Goal: Task Accomplishment & Management: Use online tool/utility

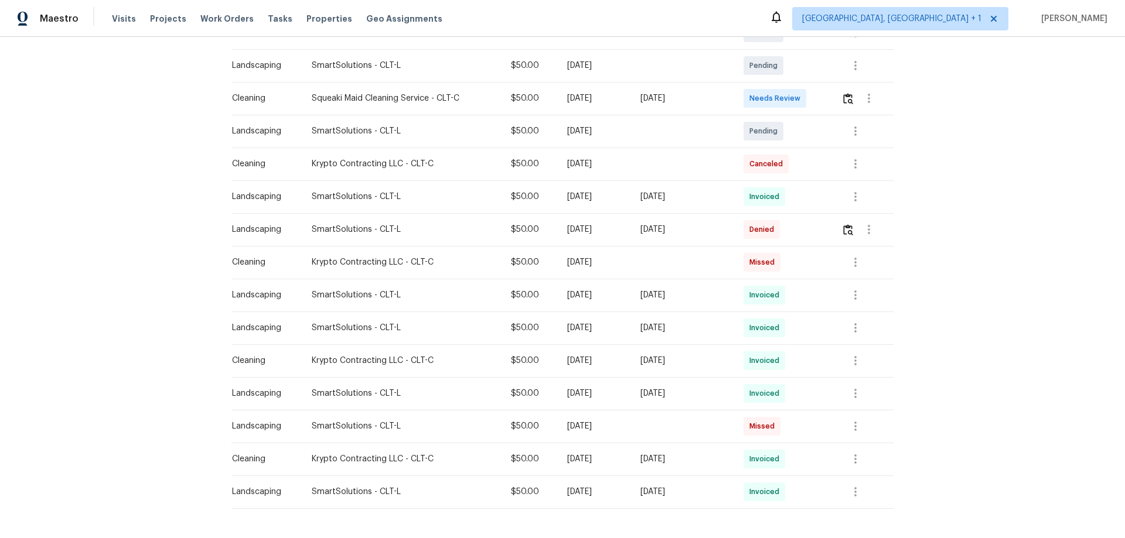
scroll to position [293, 0]
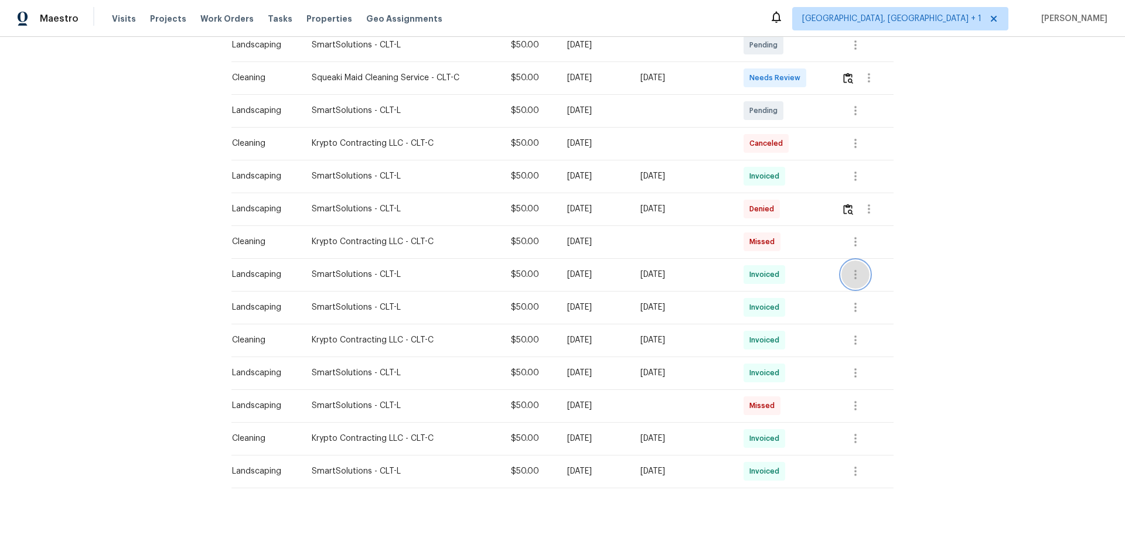
click at [851, 272] on icon "button" at bounding box center [855, 275] width 14 height 14
click at [918, 277] on li "Message vendor" at bounding box center [880, 274] width 82 height 19
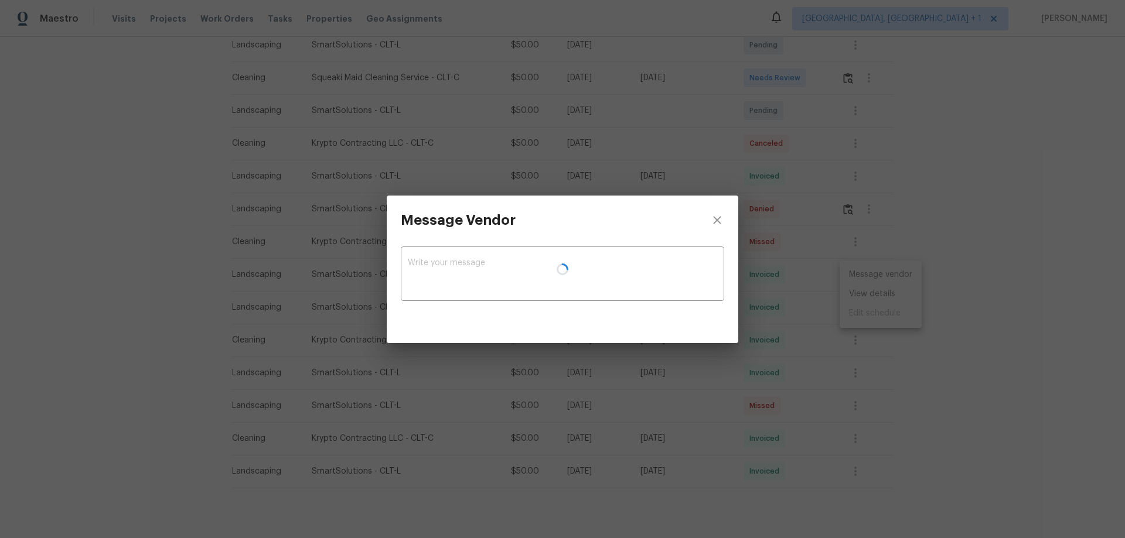
click at [735, 325] on div "x ​" at bounding box center [562, 285] width 351 height 80
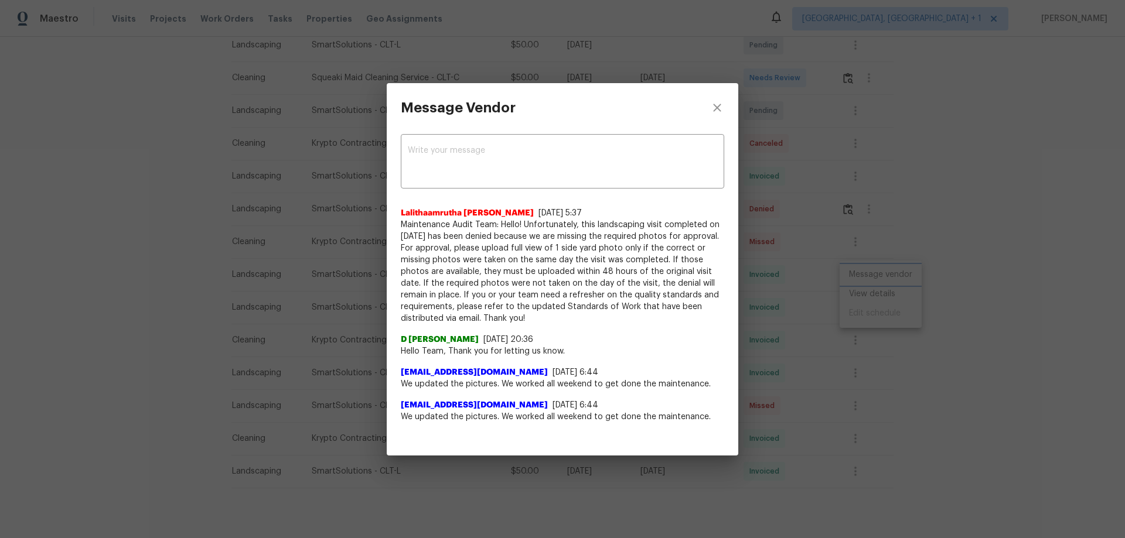
click at [874, 358] on div "Message Vendor x ​ Lalithaamrutha Davuluri 9/12/25, 5:37 Maintenance Audit Team…" at bounding box center [562, 269] width 1125 height 538
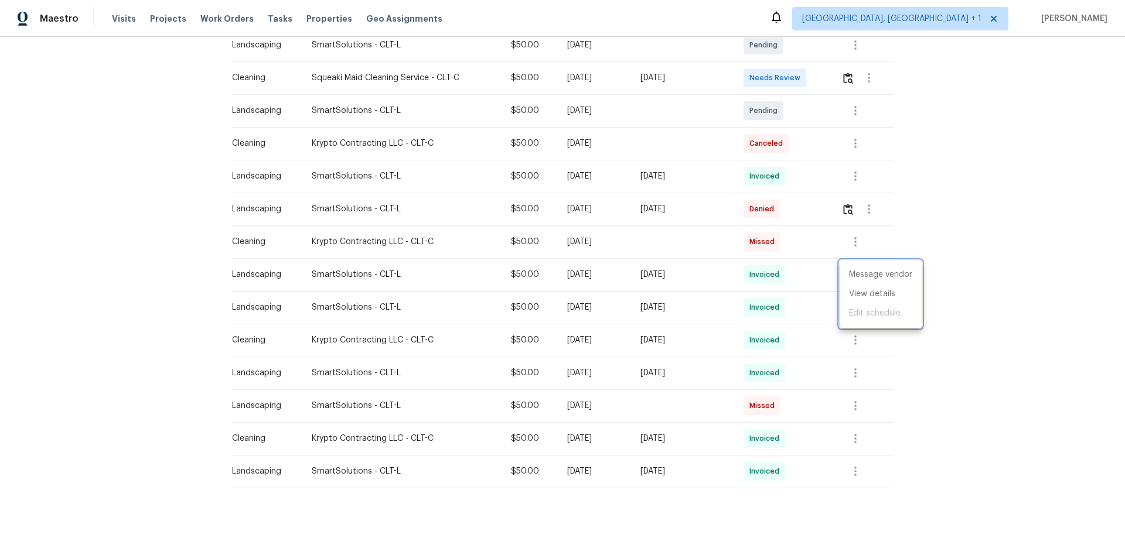
click at [860, 344] on div at bounding box center [562, 269] width 1125 height 538
click at [860, 344] on icon "button" at bounding box center [855, 340] width 14 height 14
click at [850, 376] on ul "Message vendor View details Edit schedule" at bounding box center [880, 359] width 82 height 67
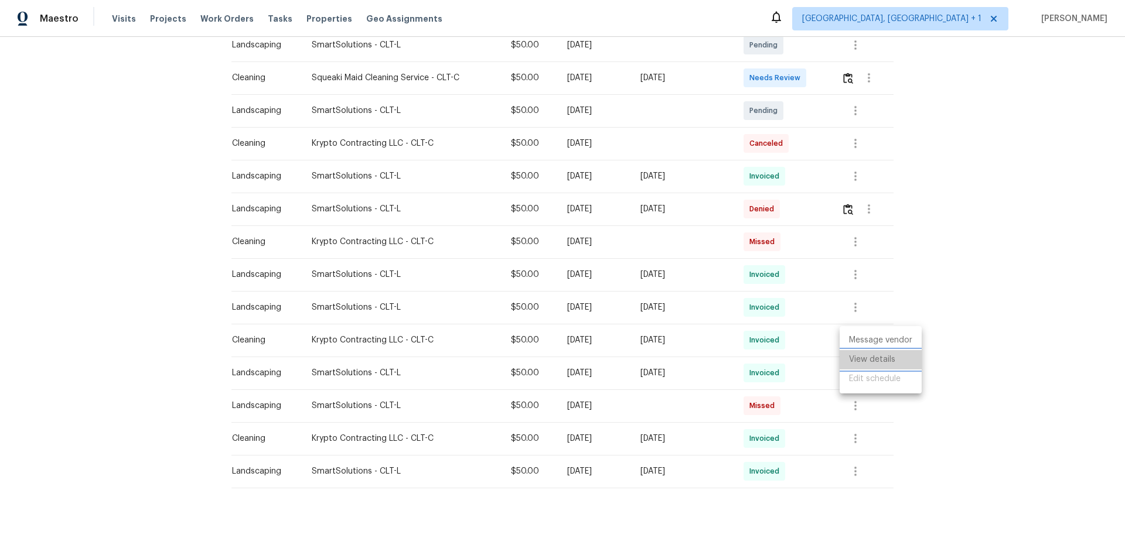
click at [851, 367] on li "View details" at bounding box center [880, 359] width 82 height 19
click at [716, 148] on div at bounding box center [562, 269] width 1125 height 538
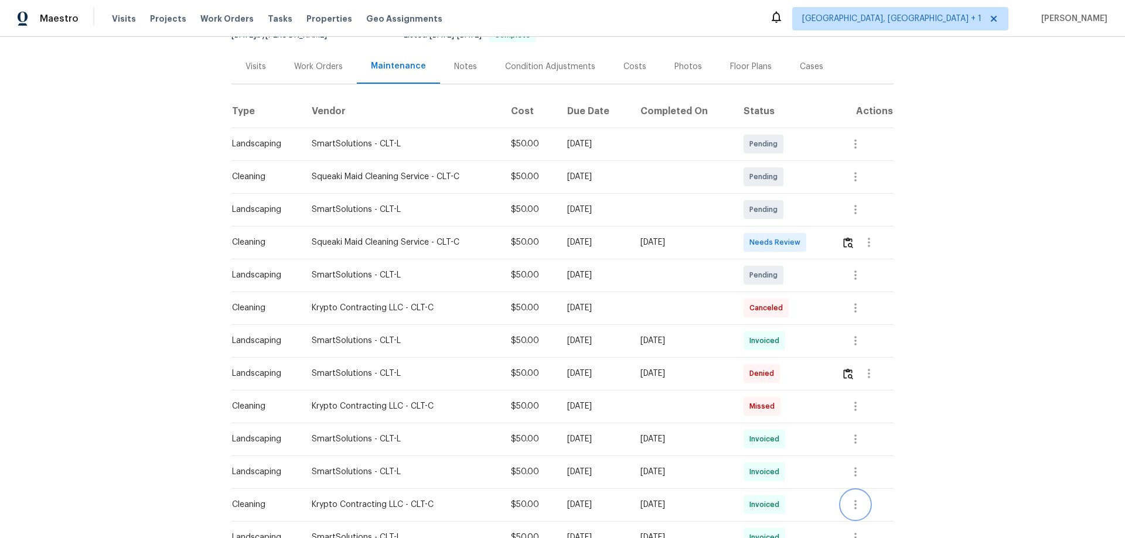
scroll to position [117, 0]
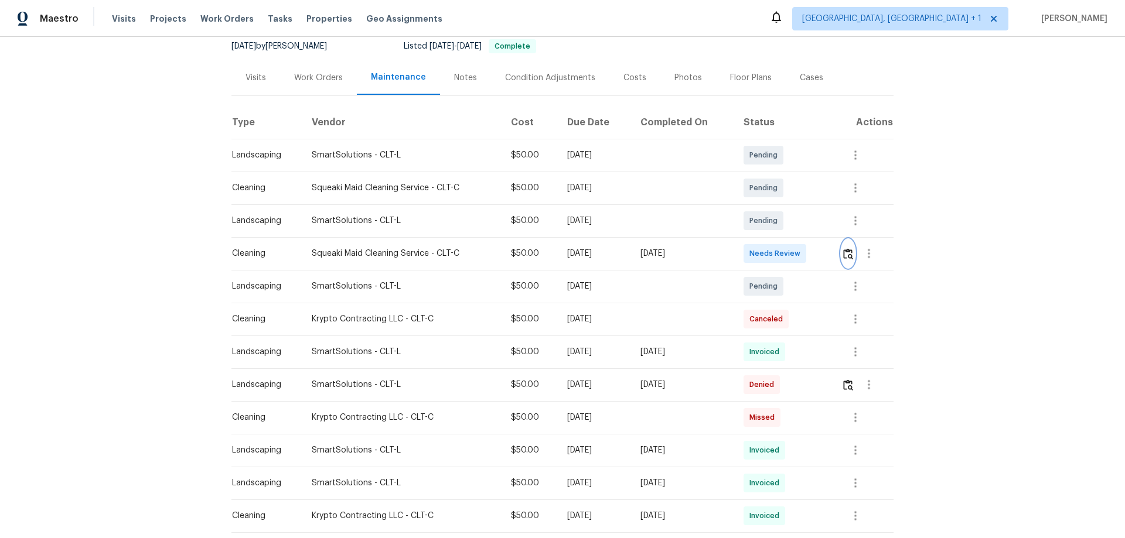
click at [849, 243] on button "button" at bounding box center [847, 254] width 13 height 28
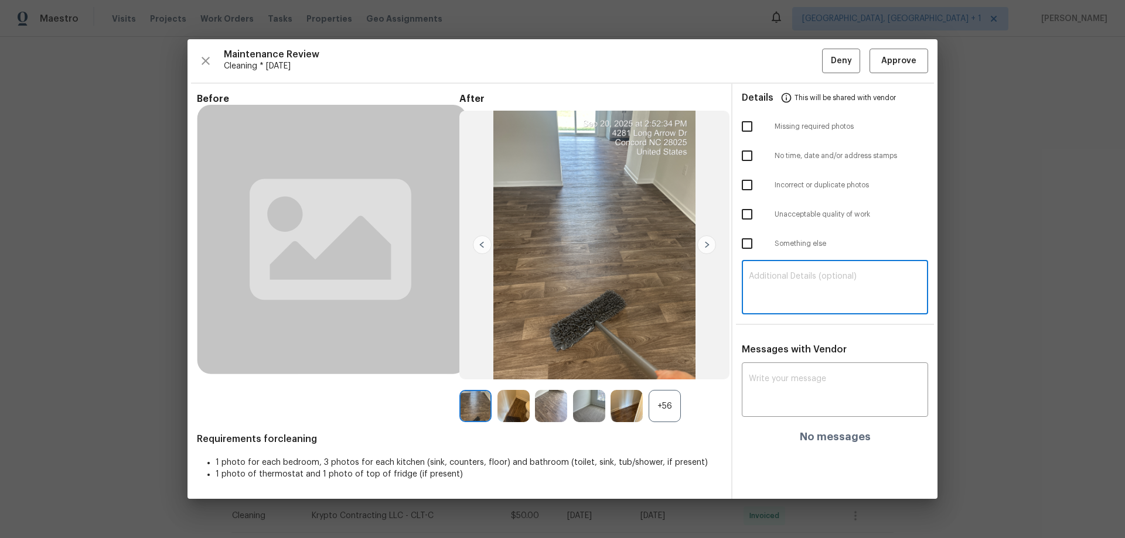
click at [781, 295] on textarea at bounding box center [835, 288] width 172 height 33
paste textarea "Maintenance Audit Team: Hello! Unfortunately, this cleaning visit completed on …"
type textarea "Maintenance Audit Team: Hello! Unfortunately, this cleaning visit completed on …"
click at [761, 400] on textarea at bounding box center [835, 391] width 172 height 33
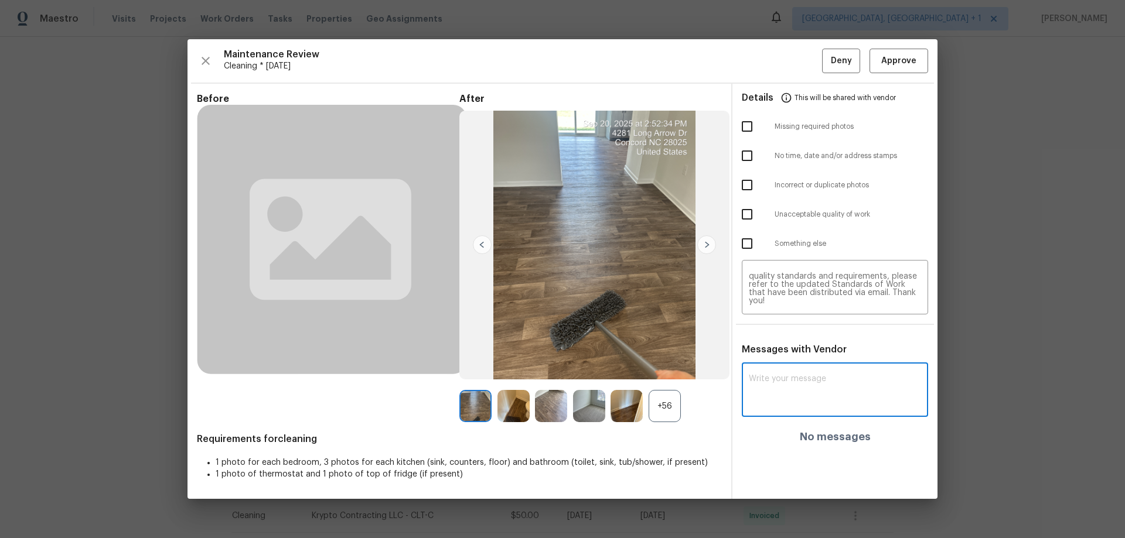
paste textarea "Maintenance Audit Team: Hello! Unfortunately, this cleaning visit completed on …"
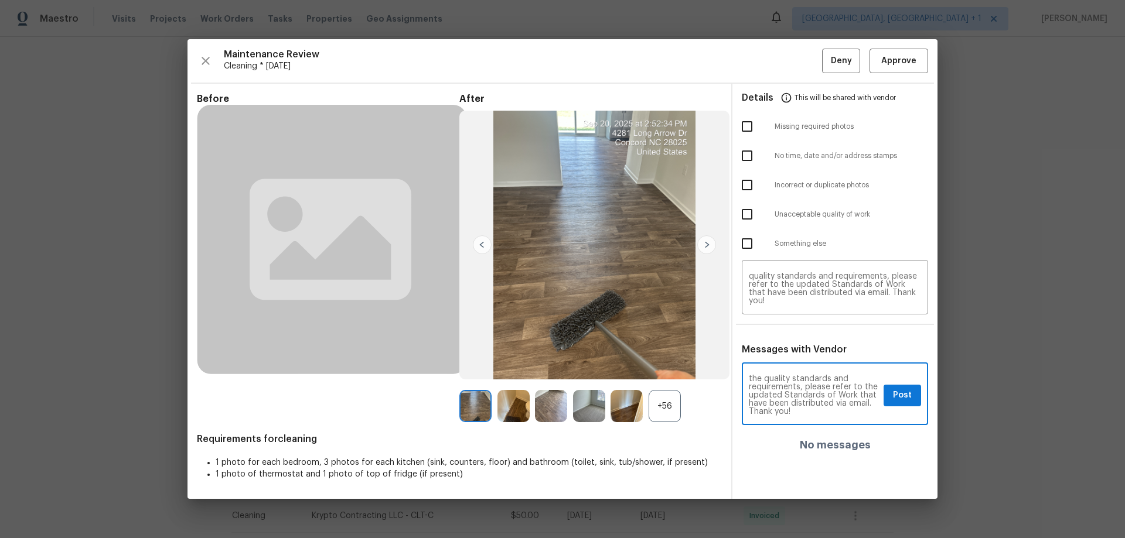
type textarea "Maintenance Audit Team: Hello! Unfortunately, this cleaning visit completed on …"
click at [746, 219] on input "checkbox" at bounding box center [747, 214] width 25 height 25
checkbox input "true"
click at [740, 126] on input "checkbox" at bounding box center [747, 126] width 25 height 25
checkbox input "true"
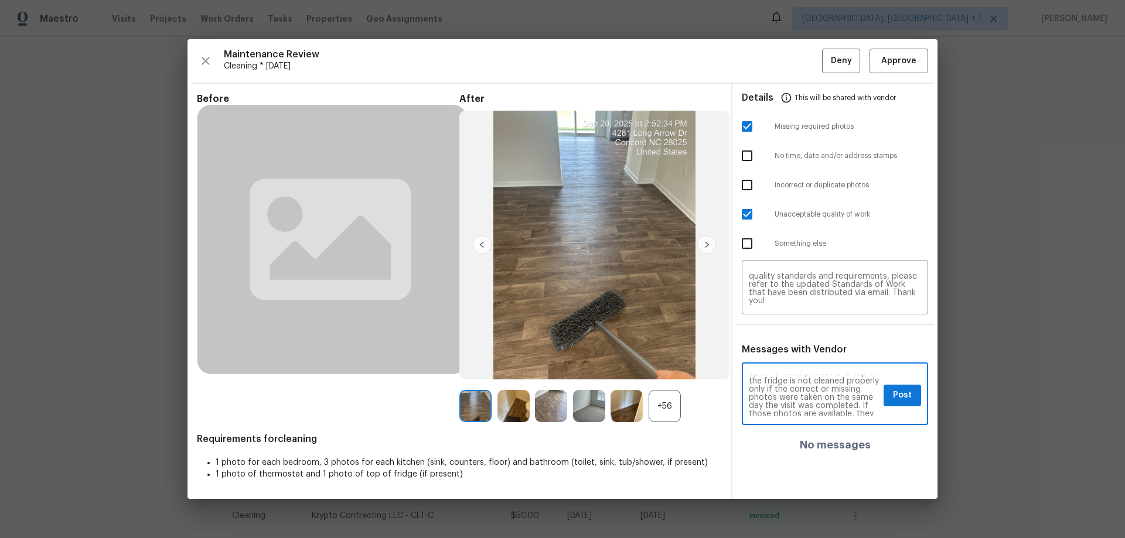
scroll to position [32, 0]
click at [899, 398] on span "Post" at bounding box center [902, 395] width 19 height 15
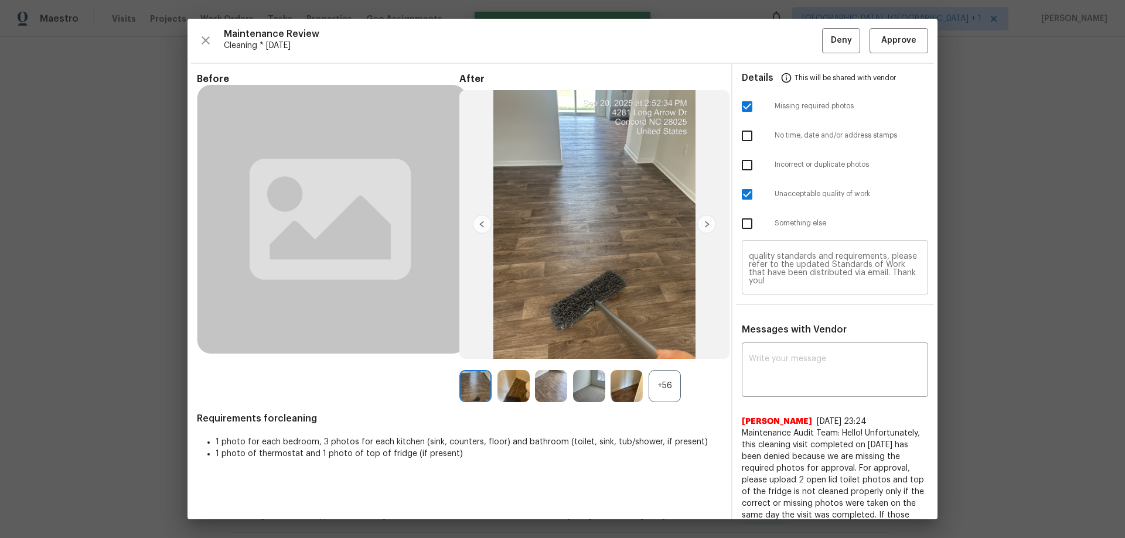
scroll to position [0, 0]
click at [831, 36] on span "Deny" at bounding box center [841, 40] width 21 height 15
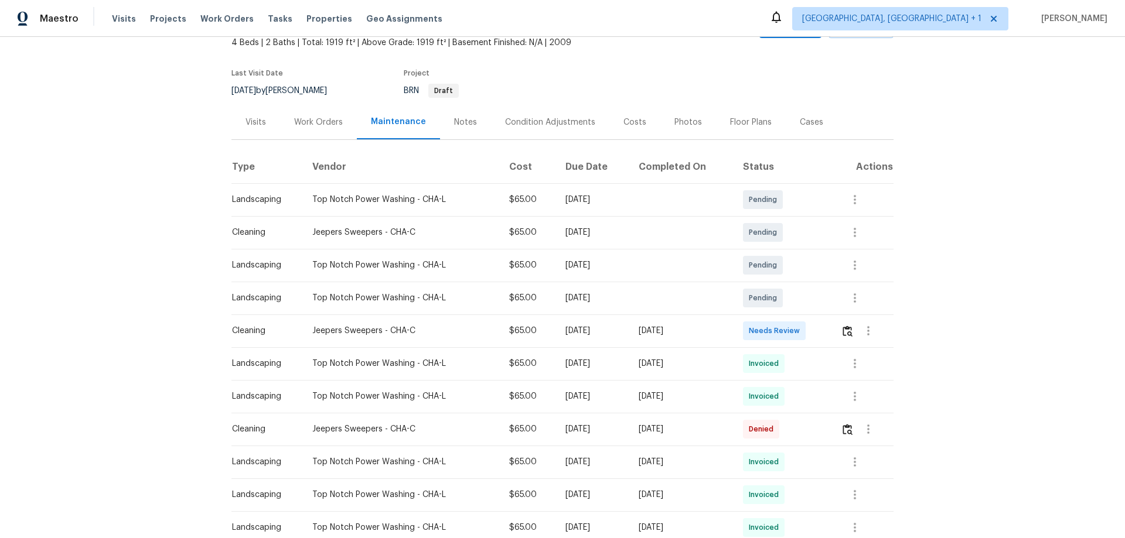
scroll to position [176, 0]
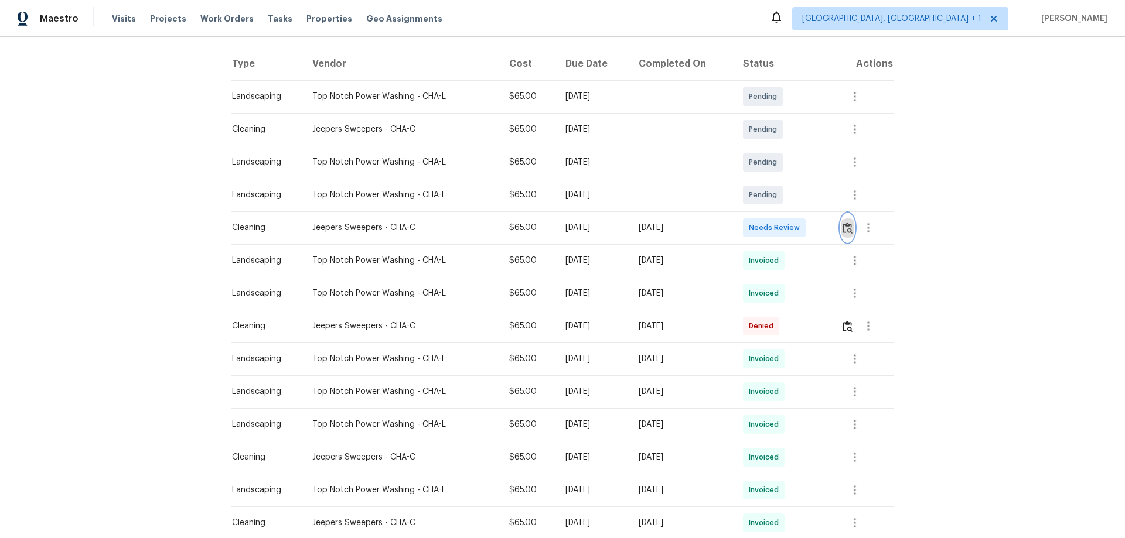
click at [800, 231] on img "button" at bounding box center [847, 228] width 10 height 11
click at [800, 229] on img "button" at bounding box center [847, 228] width 10 height 11
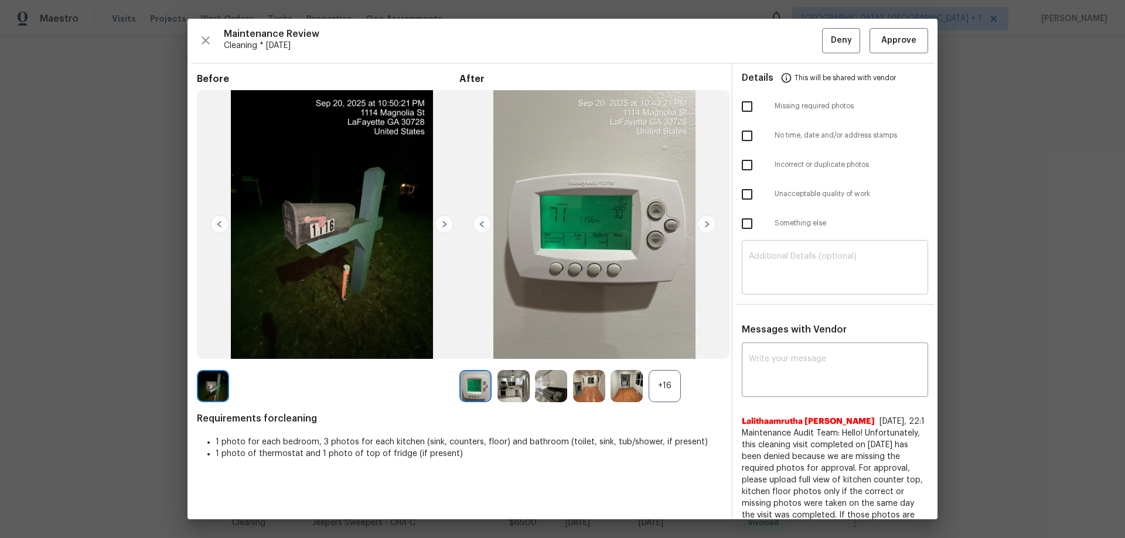
click at [783, 279] on textarea at bounding box center [835, 268] width 172 height 33
click at [784, 260] on textarea at bounding box center [835, 268] width 172 height 33
paste textarea "Maintenance Audit Team: Hello! Unfortunately, this cleaning visit completed on …"
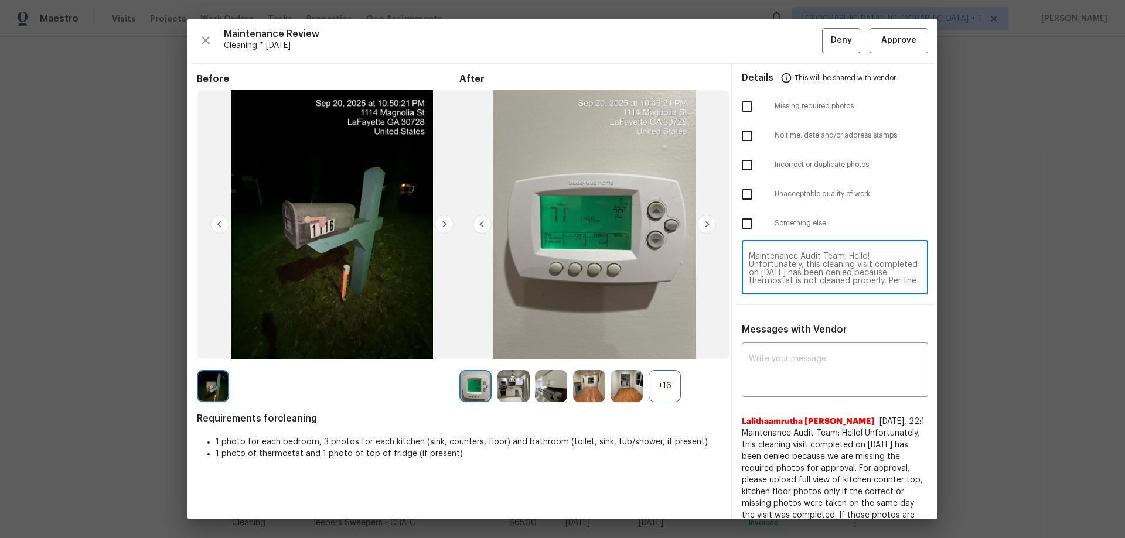
scroll to position [107, 0]
type textarea "Maintenance Audit Team: Hello! Unfortunately, this cleaning visit completed on …"
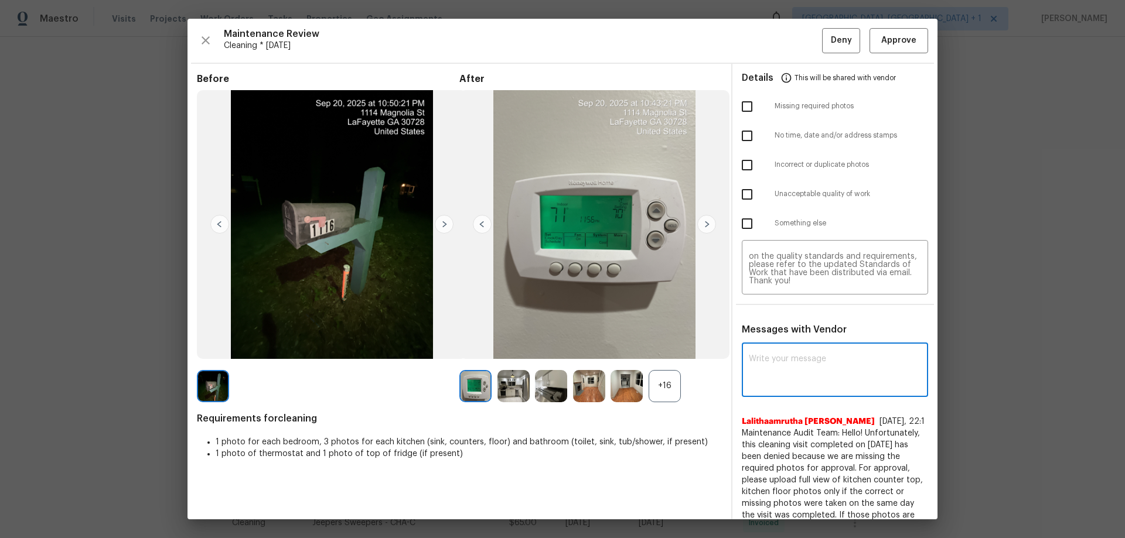
click at [760, 355] on textarea at bounding box center [835, 371] width 172 height 33
paste textarea "Maintenance Audit Team: Hello! Unfortunately, this cleaning visit completed on …"
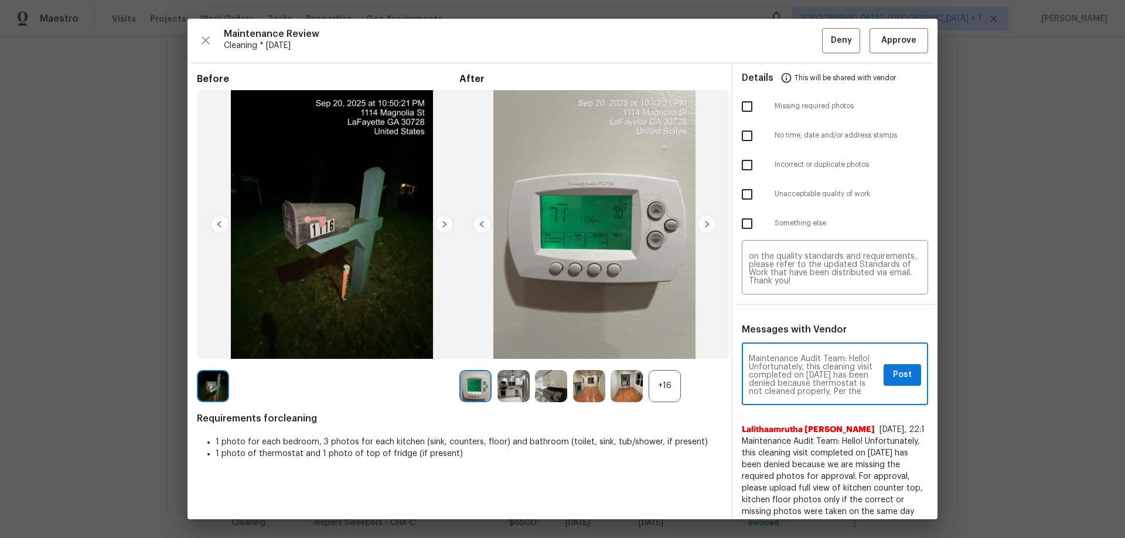
scroll to position [156, 0]
type textarea "Maintenance Audit Team: Hello! Unfortunately, this cleaning visit completed on …"
click at [800, 353] on div "Maintenance Audit Team: Hello! Unfortunately, this cleaning visit completed on …" at bounding box center [835, 376] width 186 height 60
click at [736, 178] on div "Incorrect or duplicate photos" at bounding box center [834, 165] width 205 height 29
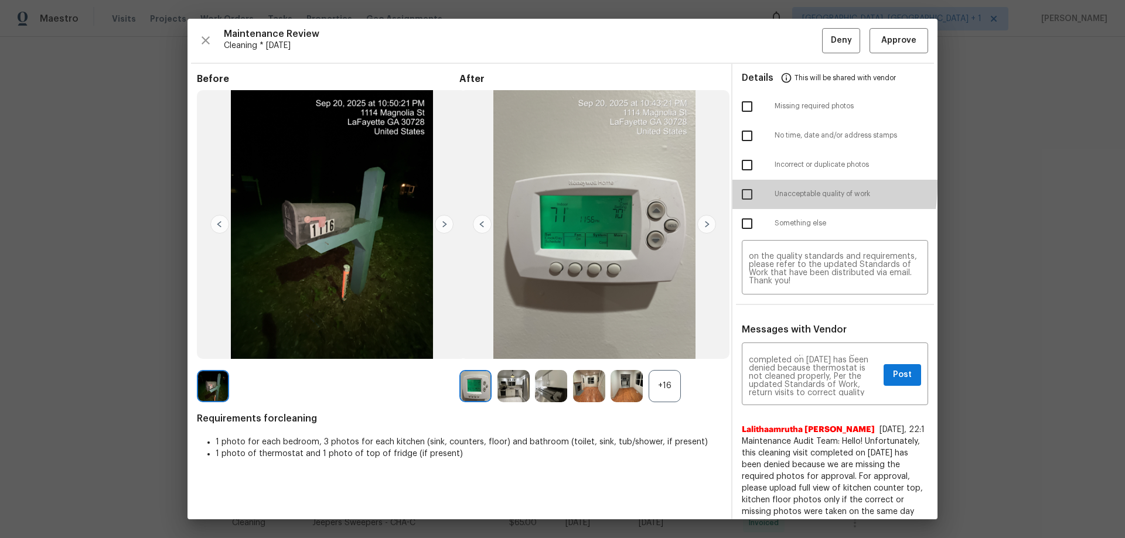
click at [736, 184] on input "checkbox" at bounding box center [747, 194] width 25 height 25
checkbox input "true"
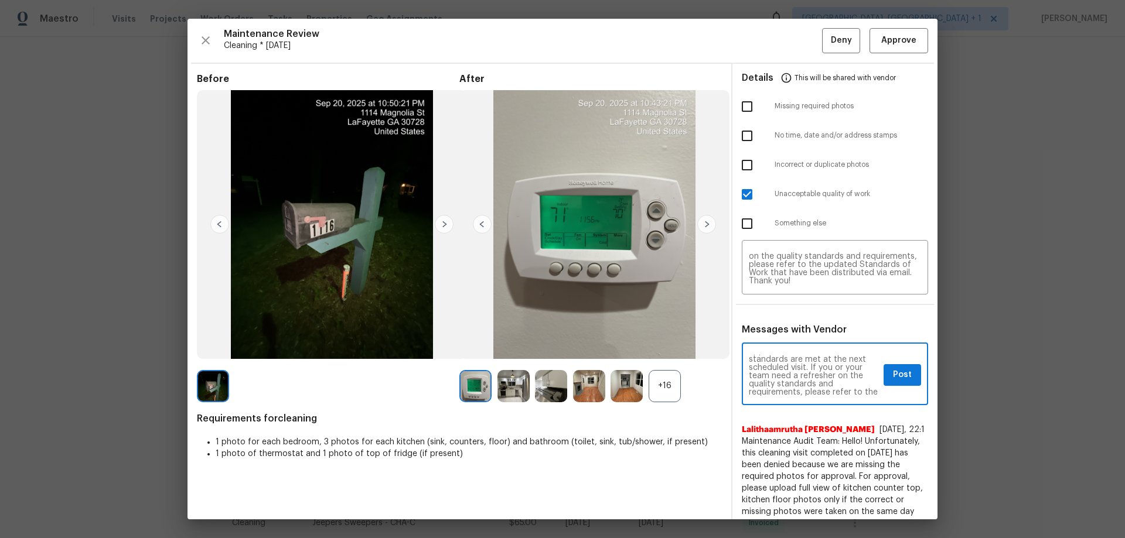
scroll to position [107, 0]
click at [800, 355] on span "Post" at bounding box center [902, 375] width 19 height 15
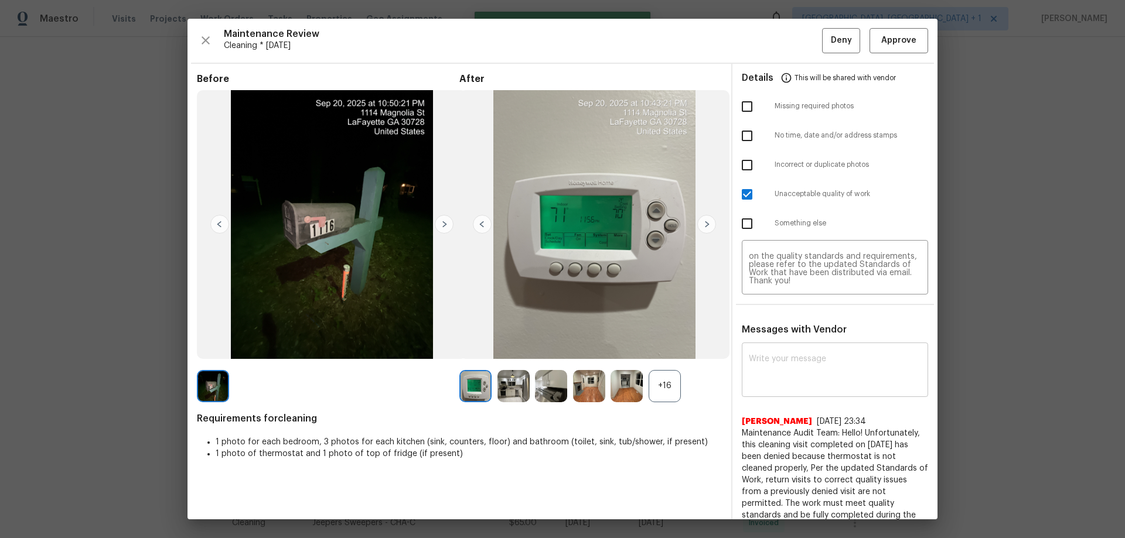
scroll to position [0, 0]
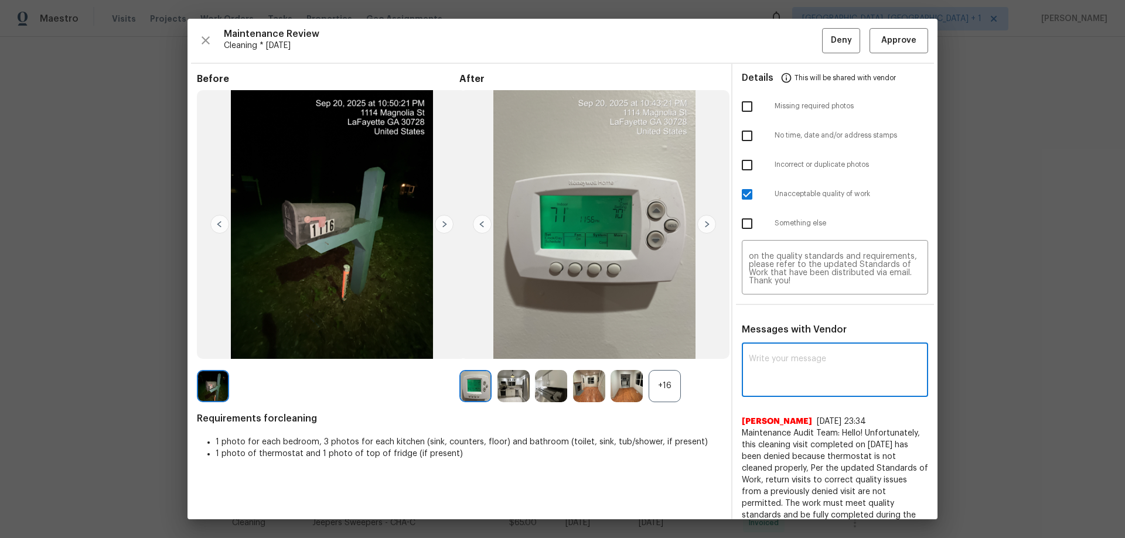
click at [800, 355] on textarea at bounding box center [835, 371] width 172 height 33
click at [800, 21] on div "Maintenance Review Cleaning * Mon, Sep 15 Deny Approve Before After +16 Require…" at bounding box center [562, 269] width 750 height 501
click at [800, 46] on span "Deny" at bounding box center [841, 40] width 21 height 15
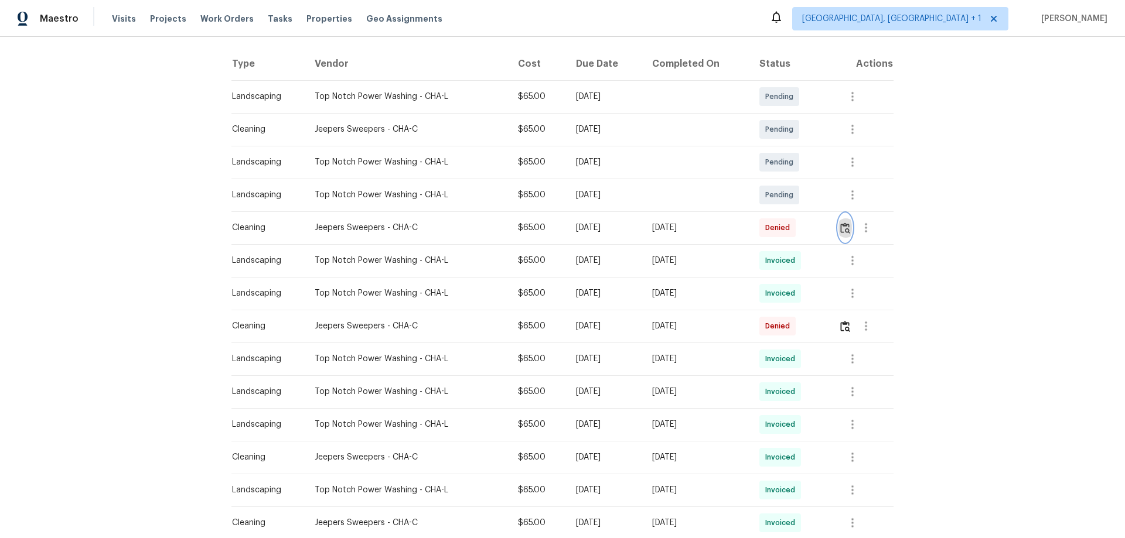
click at [800, 230] on img "button" at bounding box center [845, 228] width 10 height 11
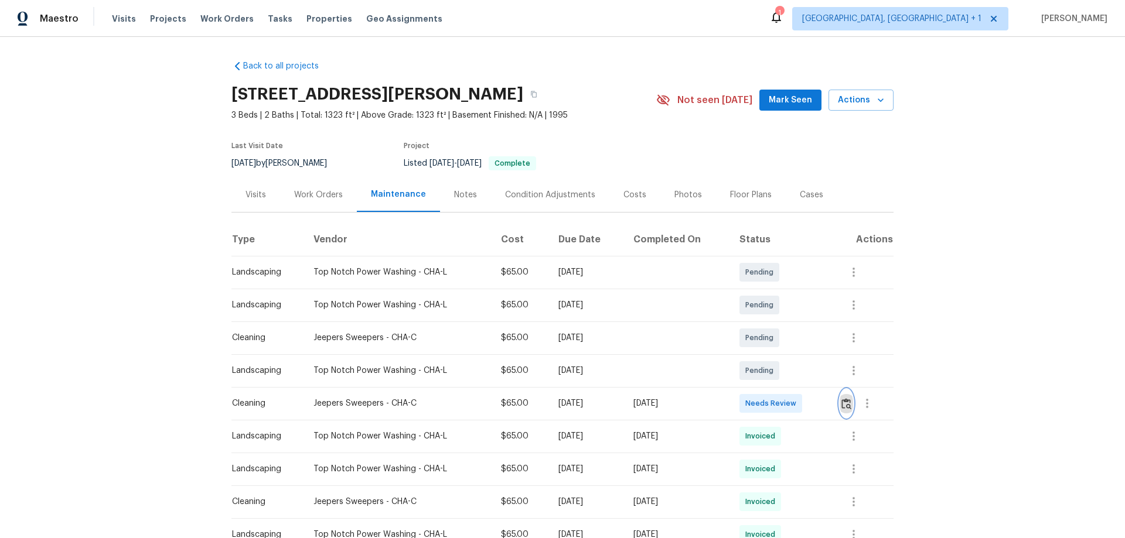
click at [800, 355] on img "button" at bounding box center [846, 403] width 10 height 11
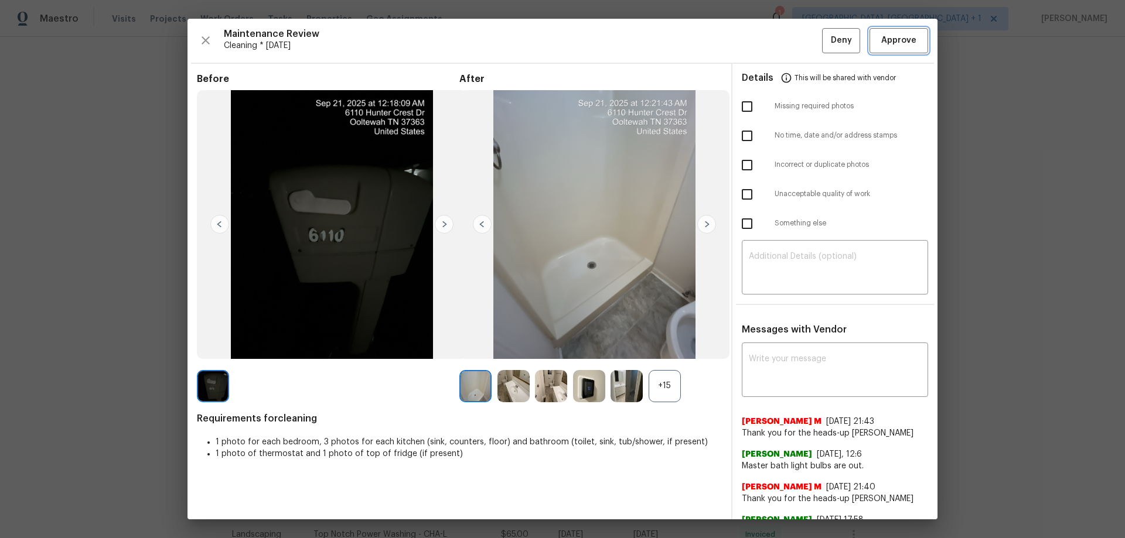
click at [800, 46] on span "Approve" at bounding box center [898, 40] width 35 height 15
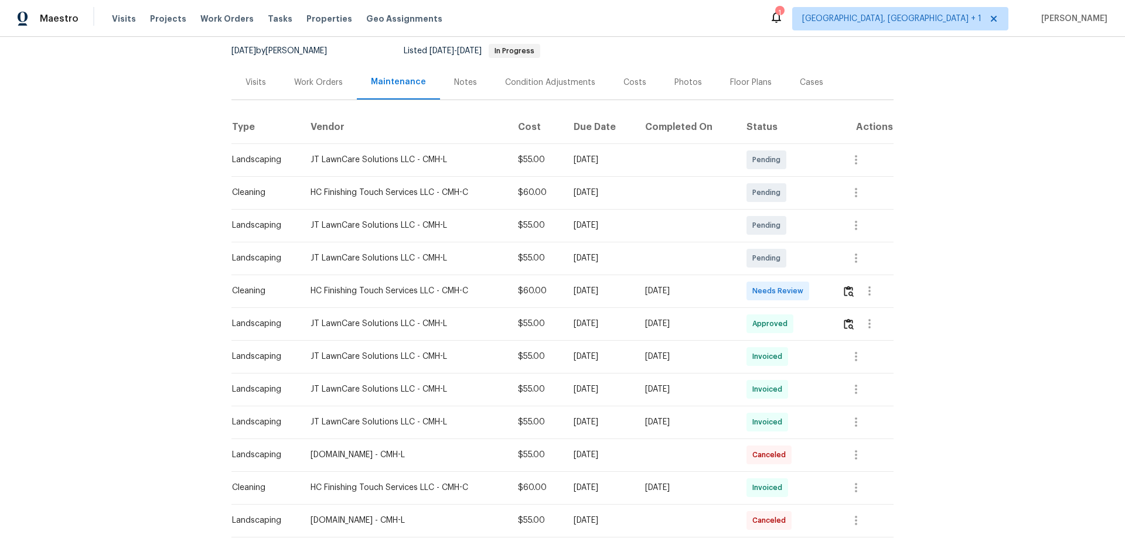
scroll to position [117, 0]
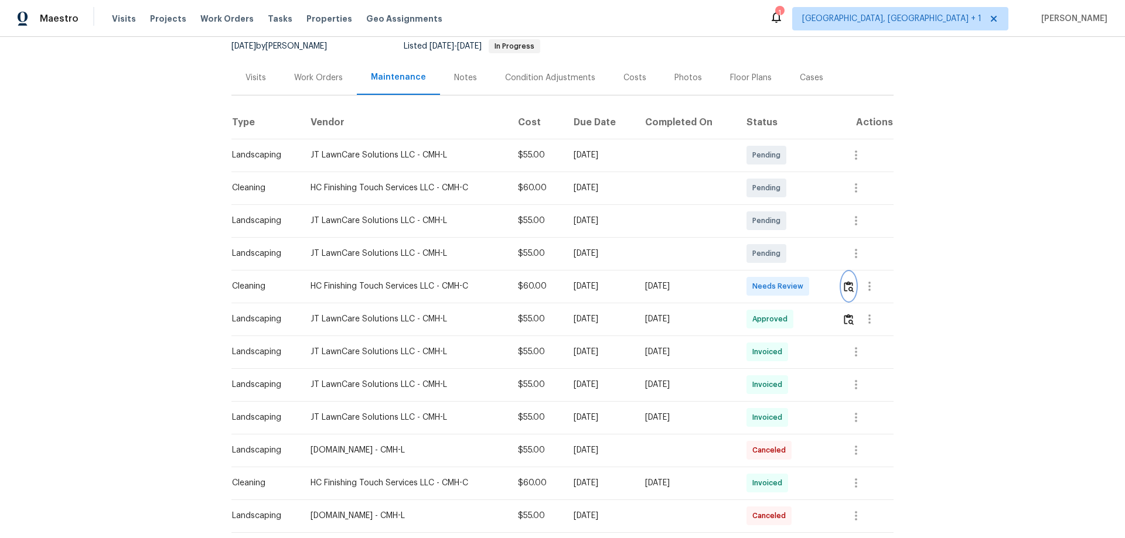
click at [800, 286] on img "button" at bounding box center [849, 286] width 10 height 11
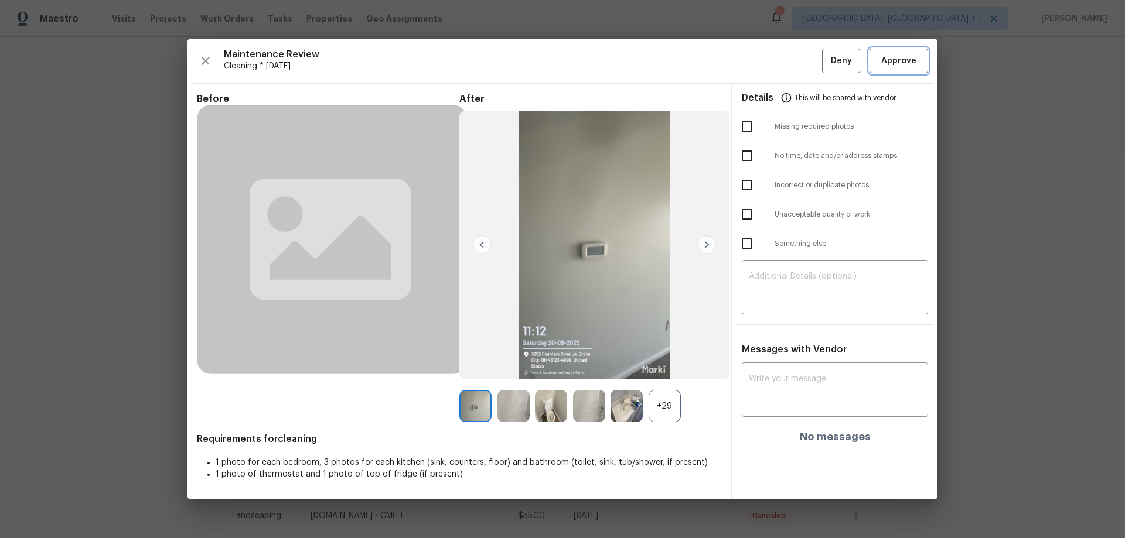
click at [800, 53] on button "Approve" at bounding box center [898, 61] width 59 height 25
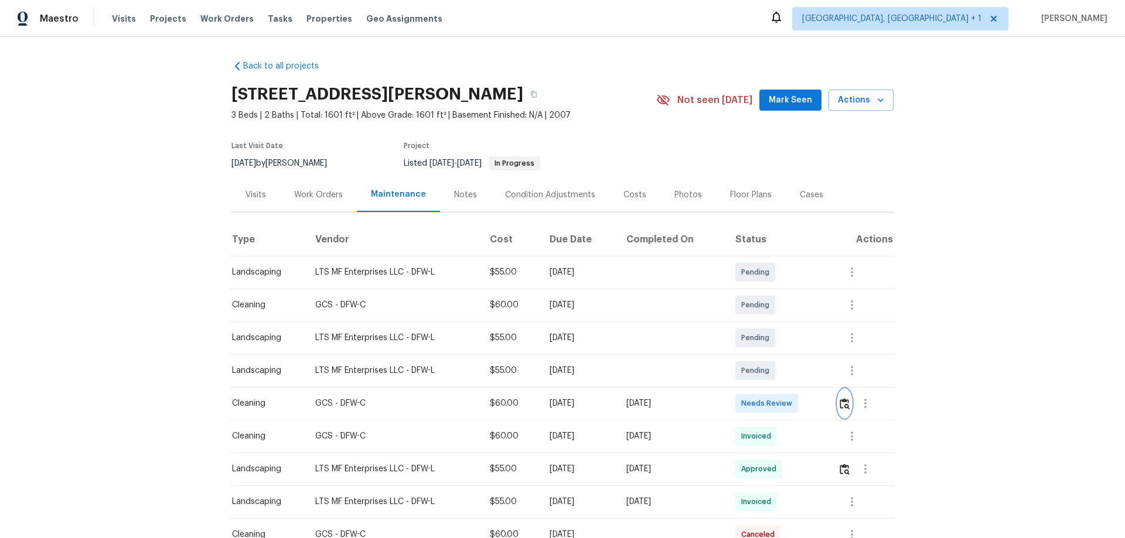
click at [800, 355] on button "button" at bounding box center [844, 404] width 13 height 28
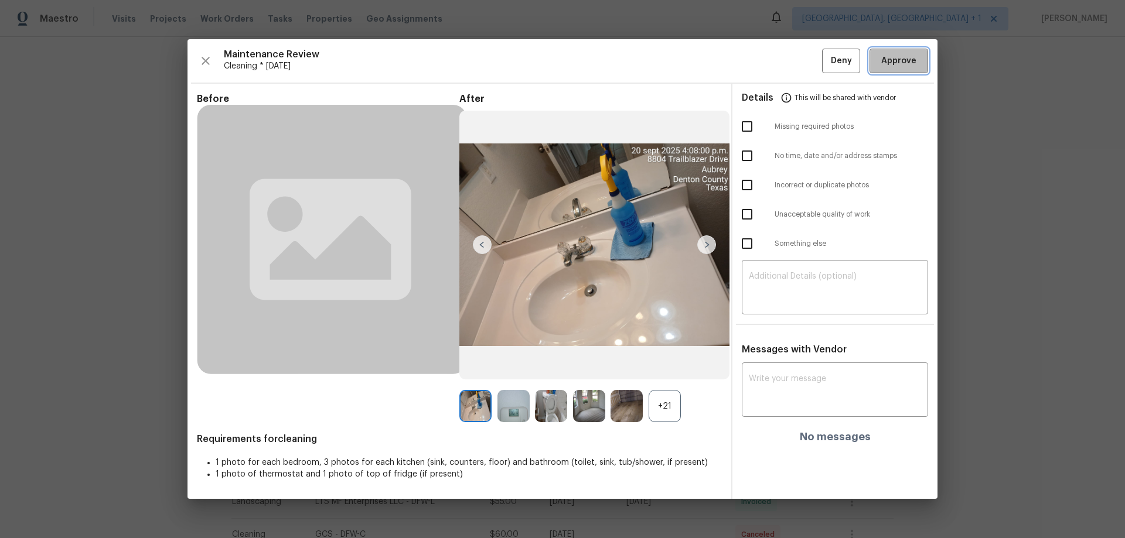
click at [800, 63] on span "Approve" at bounding box center [898, 61] width 35 height 15
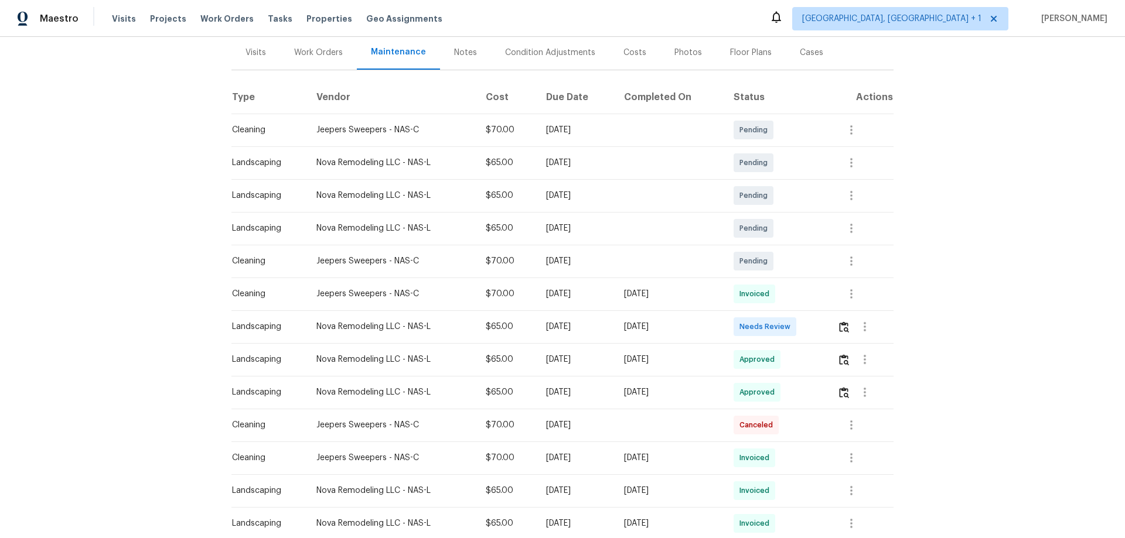
scroll to position [176, 0]
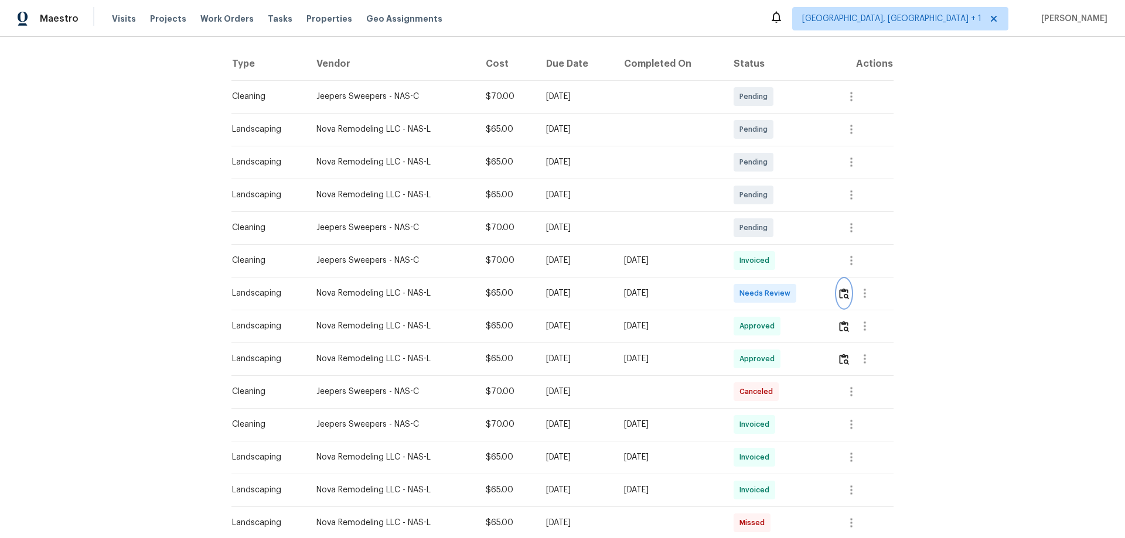
click at [800, 292] on img "button" at bounding box center [844, 293] width 10 height 11
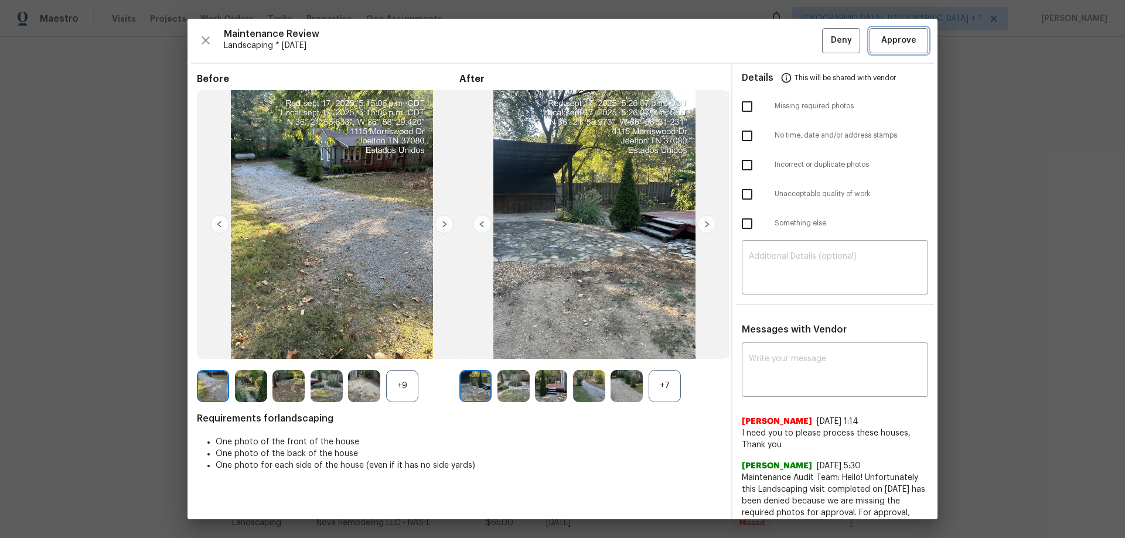
click at [800, 41] on span "Approve" at bounding box center [898, 40] width 35 height 15
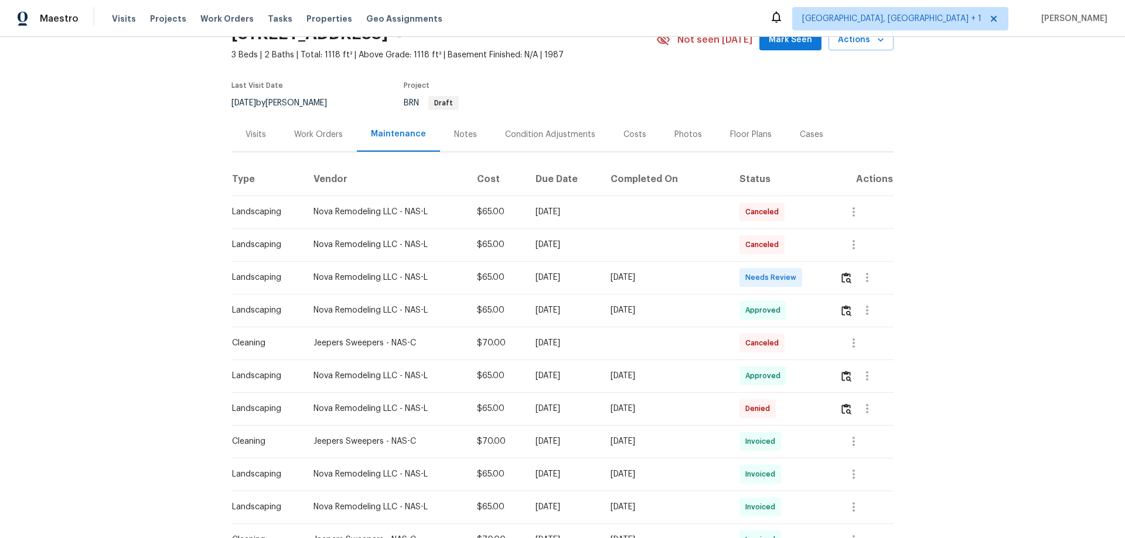
scroll to position [117, 0]
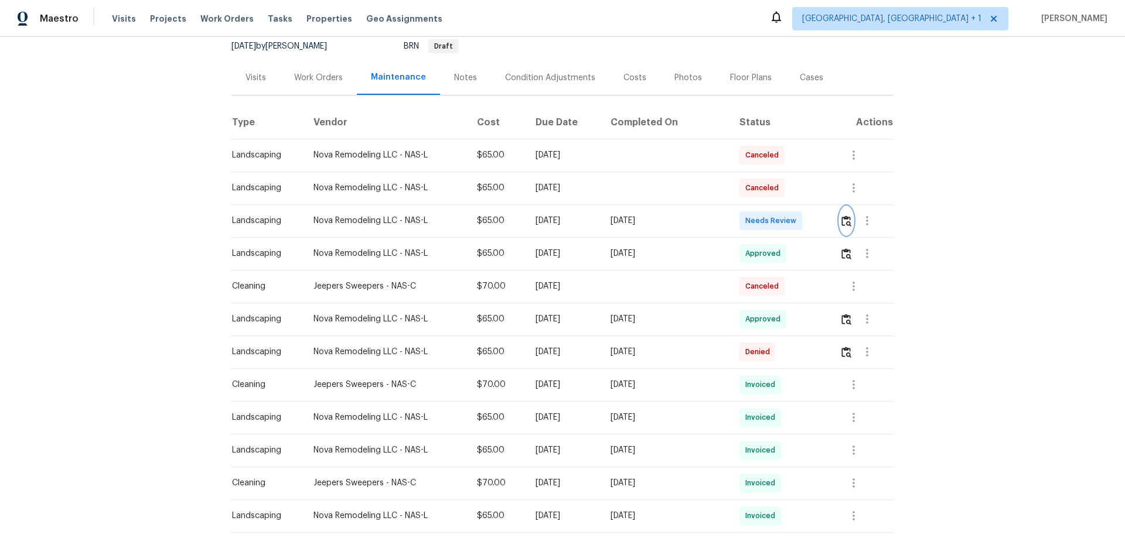
click at [800, 223] on img "button" at bounding box center [846, 221] width 10 height 11
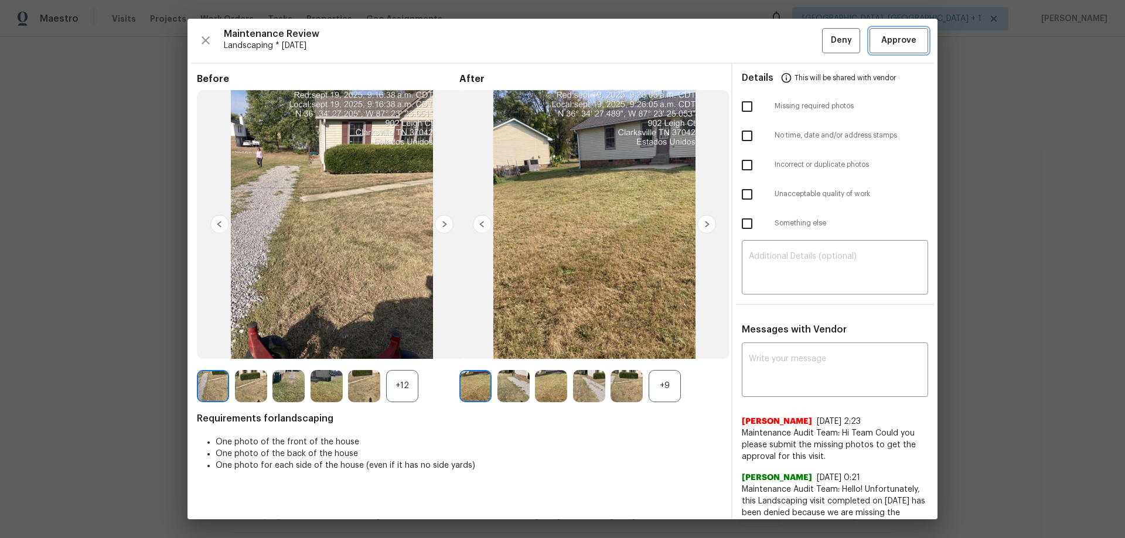
click at [800, 28] on button "Approve" at bounding box center [898, 40] width 59 height 25
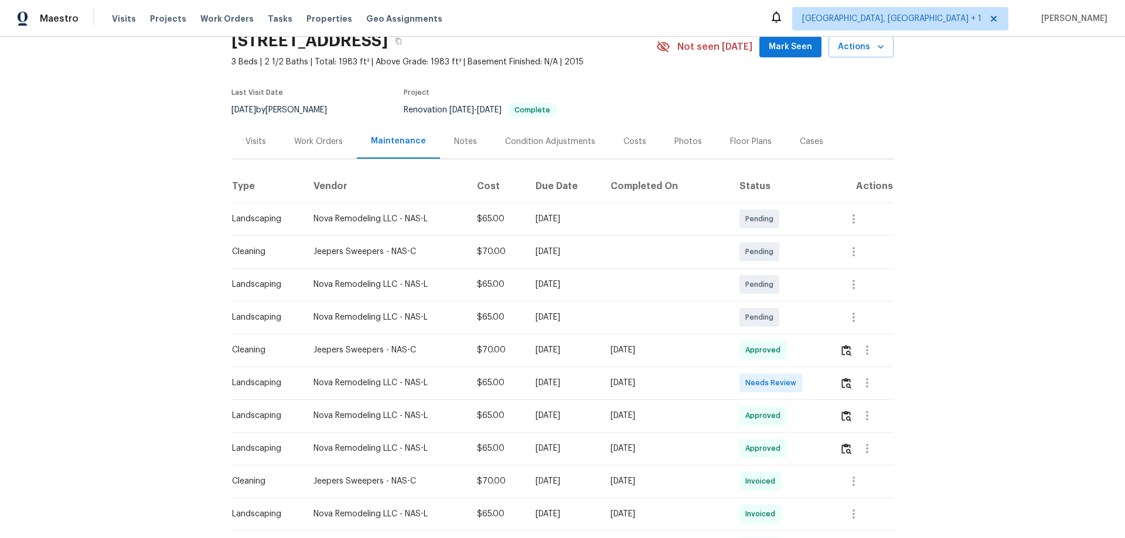
scroll to position [117, 0]
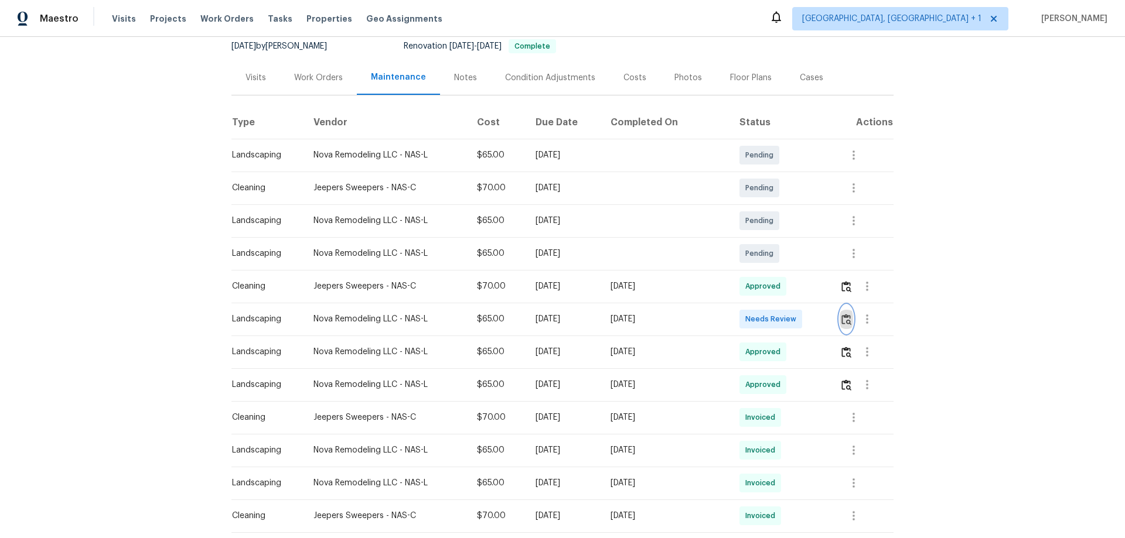
click at [800, 318] on img "button" at bounding box center [846, 319] width 10 height 11
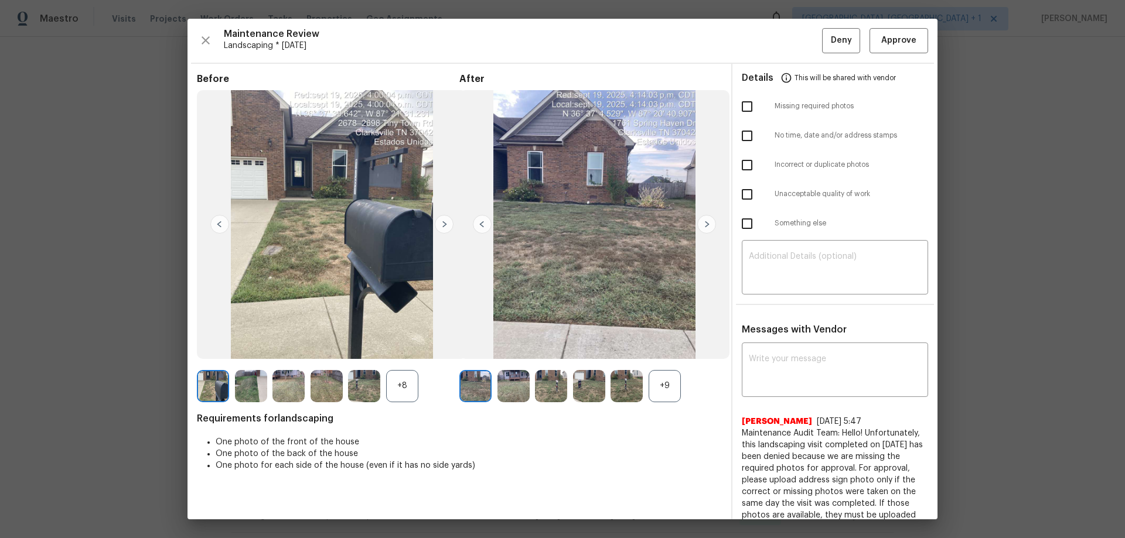
click at [800, 28] on div "Maintenance Review Landscaping * [DATE] Deny Approve Before +8 After +9 Require…" at bounding box center [562, 269] width 750 height 501
click at [800, 39] on span "Approve" at bounding box center [898, 40] width 35 height 15
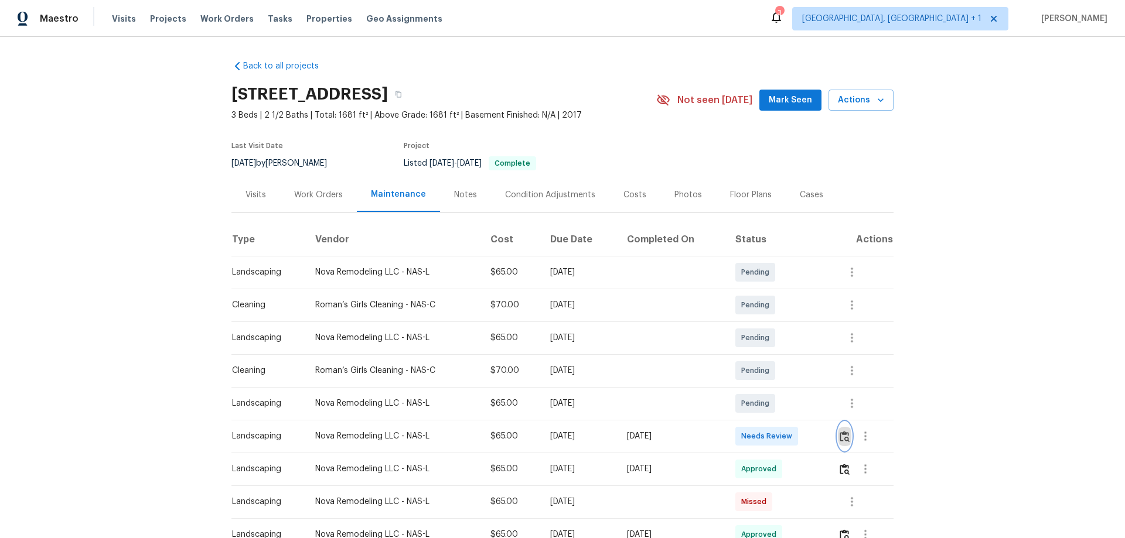
click at [841, 432] on img "button" at bounding box center [844, 436] width 10 height 11
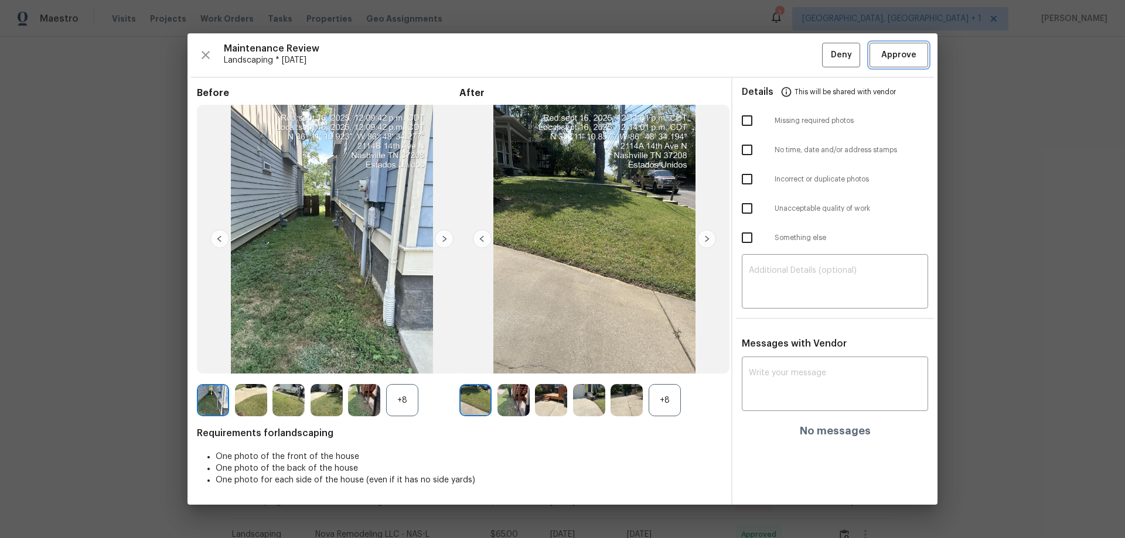
click at [893, 47] on button "Approve" at bounding box center [898, 55] width 59 height 25
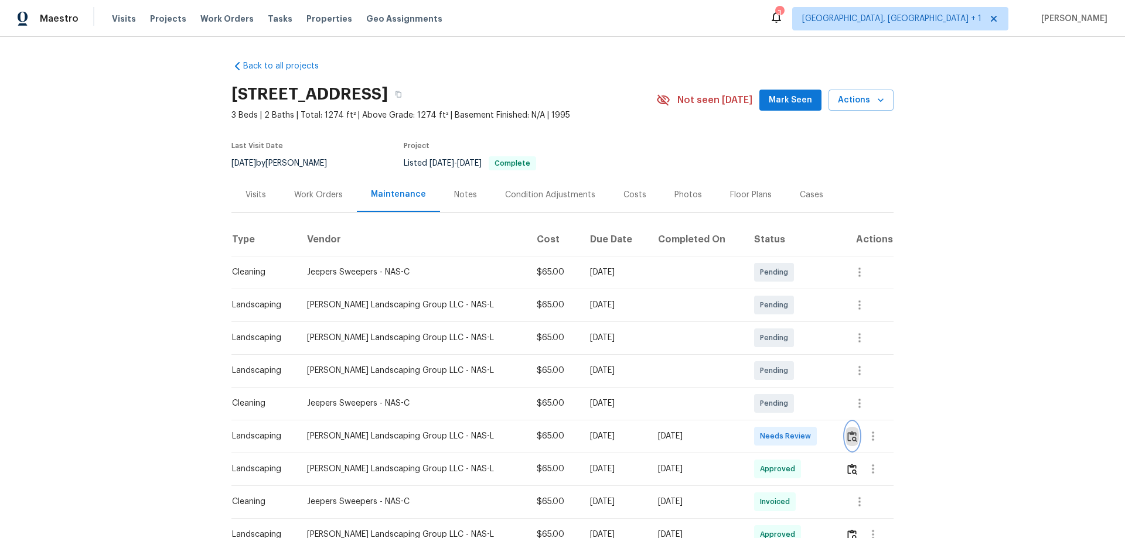
click at [800, 355] on img "button" at bounding box center [852, 436] width 10 height 11
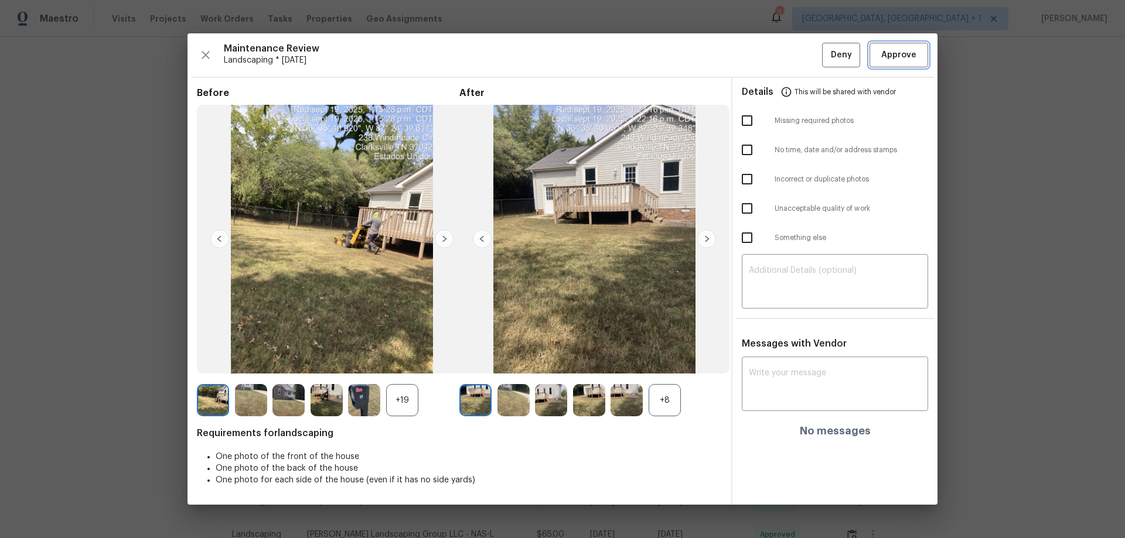
click at [800, 62] on span "Approve" at bounding box center [898, 55] width 35 height 15
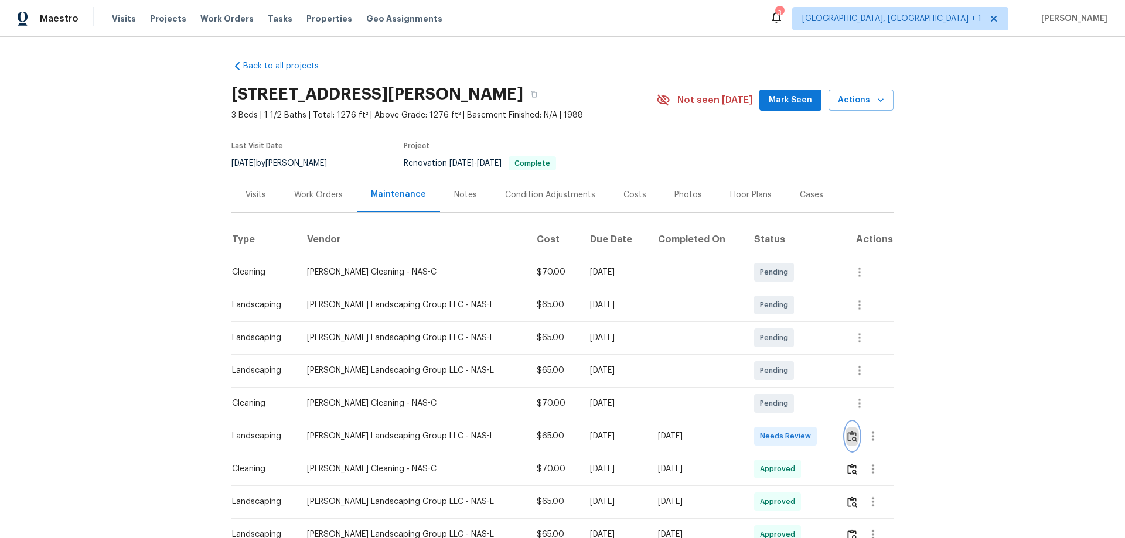
click at [800, 355] on button "button" at bounding box center [851, 436] width 13 height 28
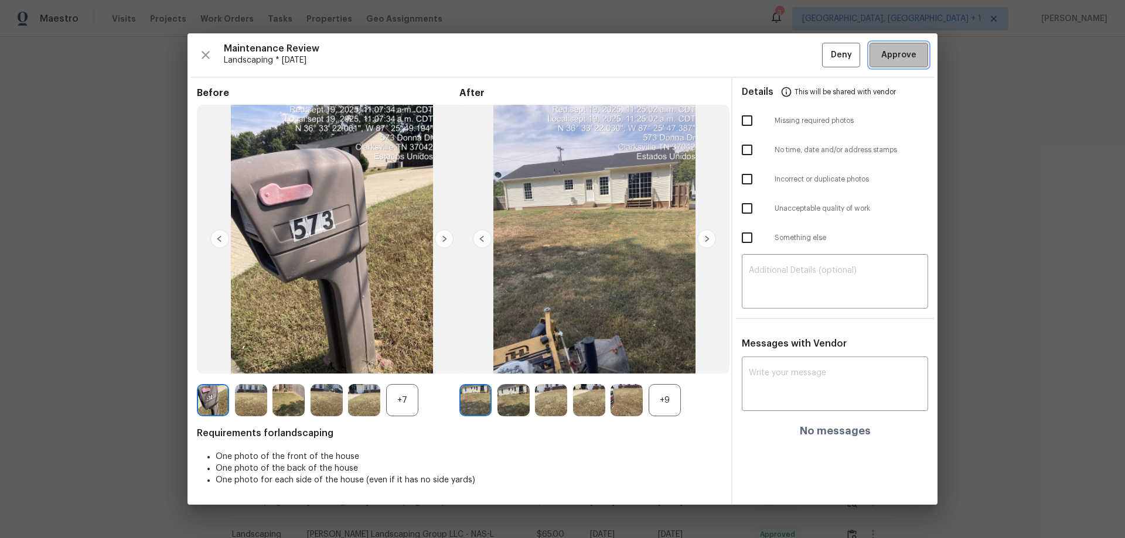
click at [800, 53] on button "Approve" at bounding box center [898, 55] width 59 height 25
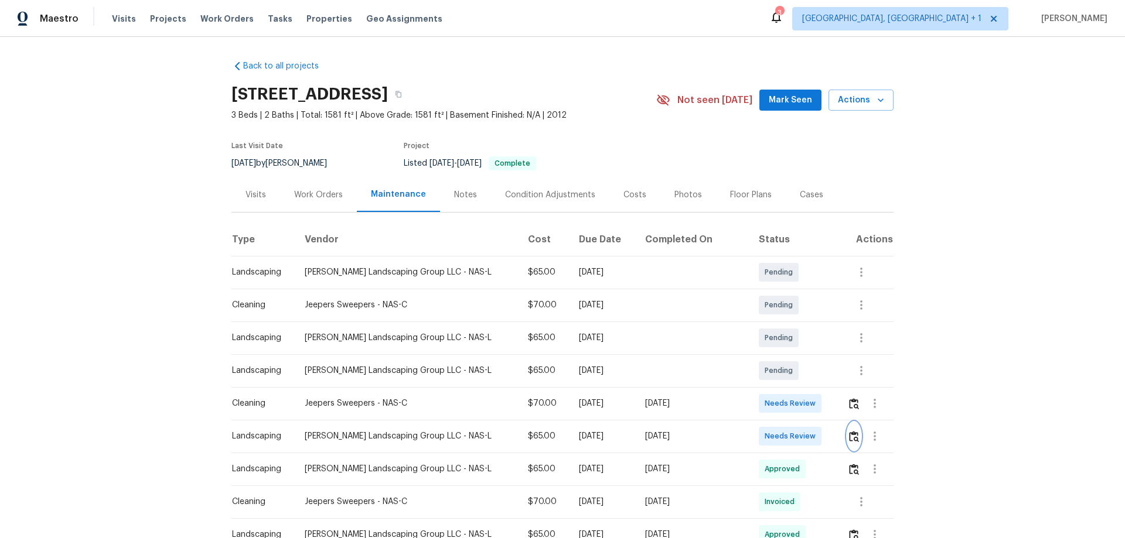
click at [800, 355] on img "button" at bounding box center [854, 436] width 10 height 11
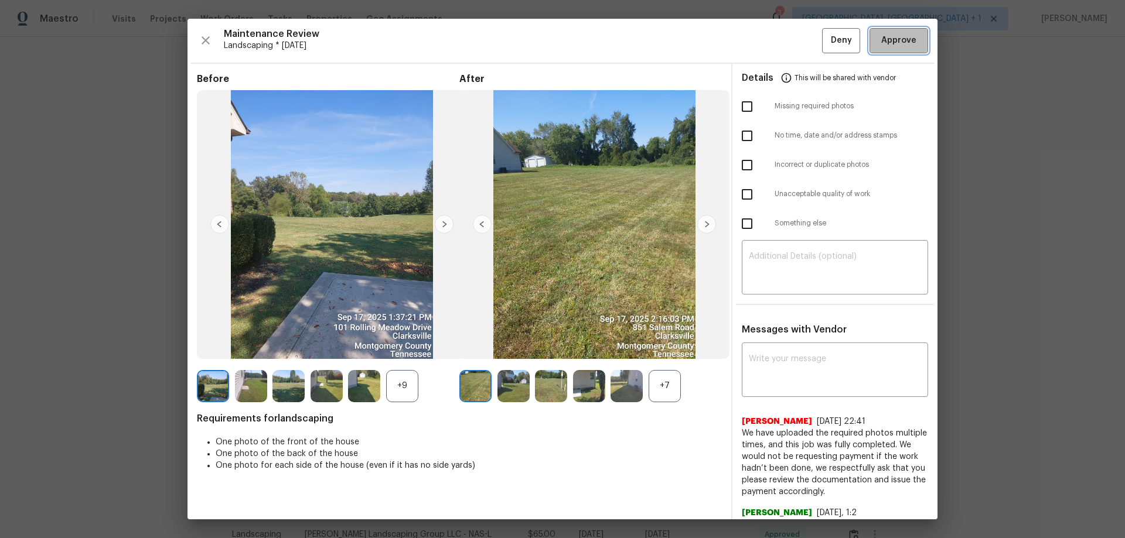
click at [800, 43] on span "Approve" at bounding box center [898, 40] width 35 height 15
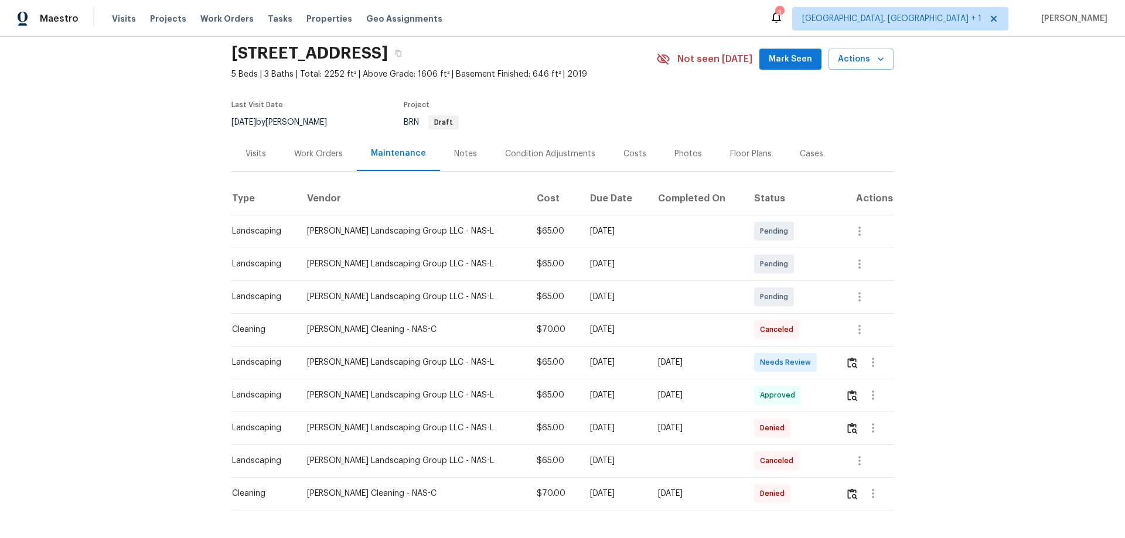
scroll to position [93, 0]
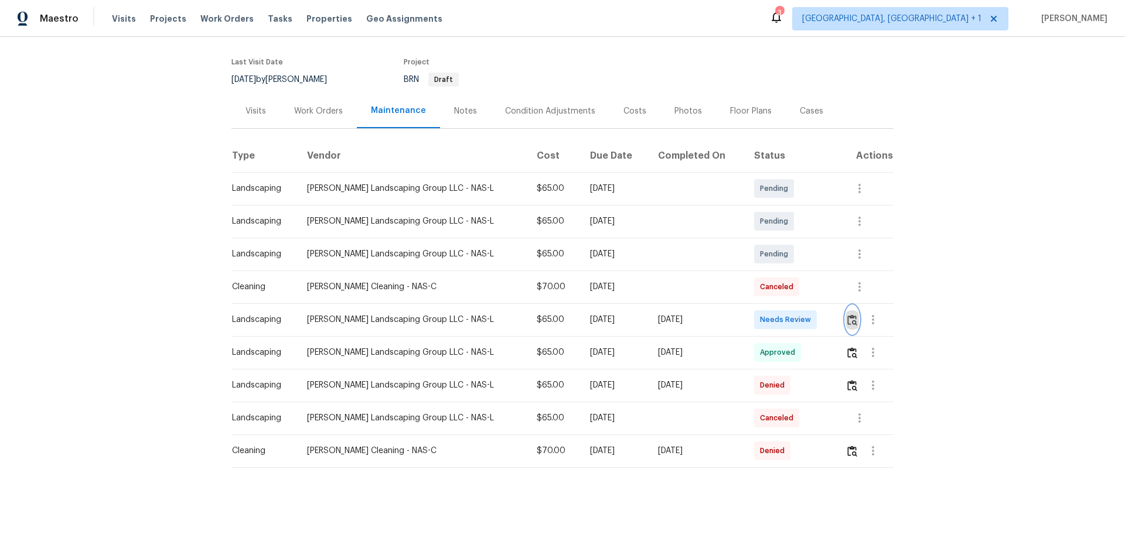
click at [800, 315] on img "button" at bounding box center [852, 320] width 10 height 11
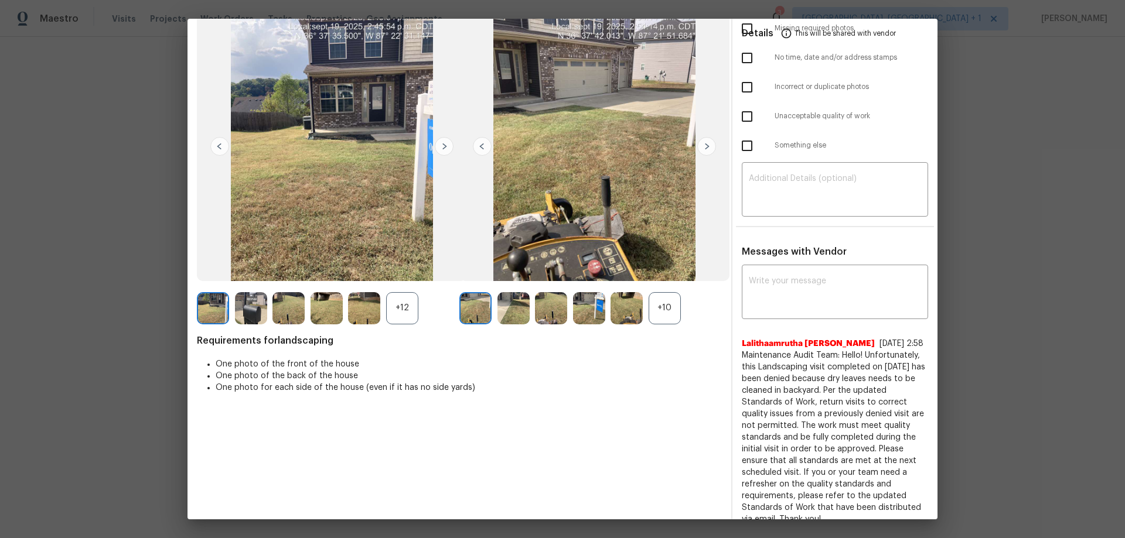
scroll to position [93, 0]
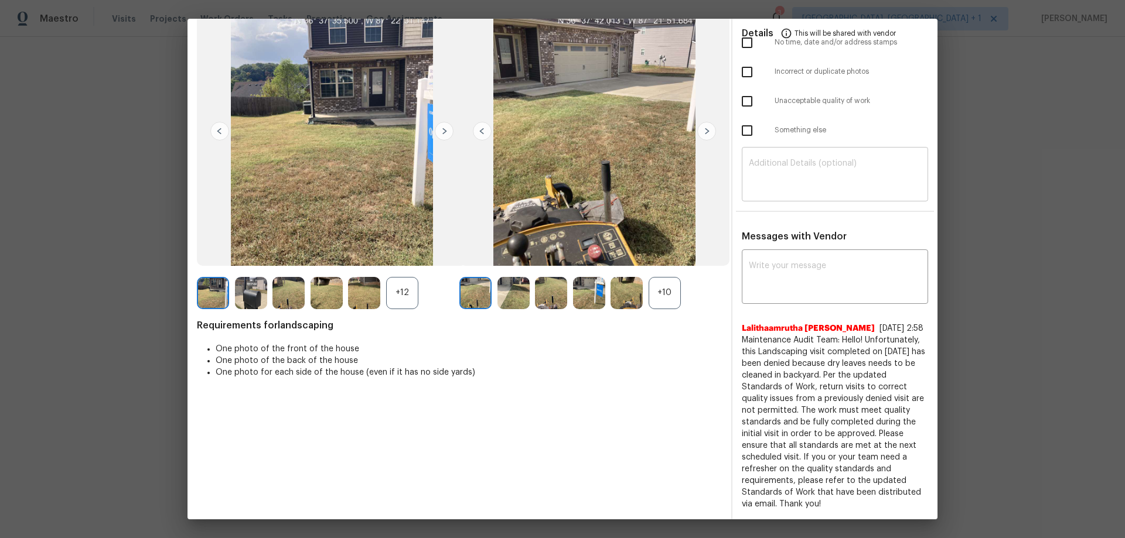
click at [755, 180] on textarea at bounding box center [835, 175] width 172 height 33
paste textarea "Maintenance Audit Team: Hello! Unfortunately this landscaping visit completed o…"
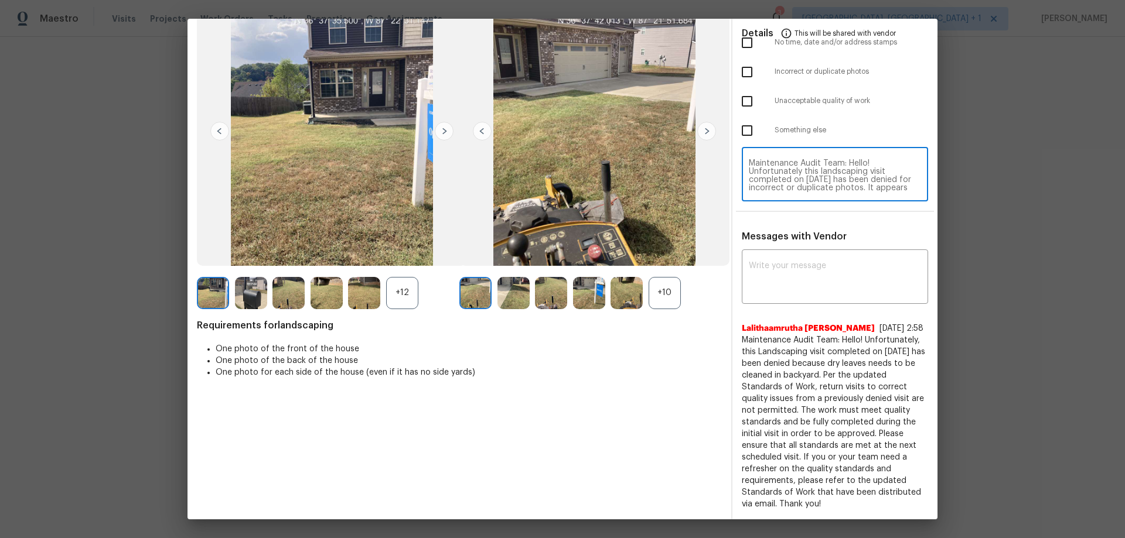
scroll to position [57, 0]
type textarea "Maintenance Audit Team: Hello! Unfortunately this landscaping visit completed o…"
click at [753, 257] on div "x ​" at bounding box center [835, 278] width 186 height 52
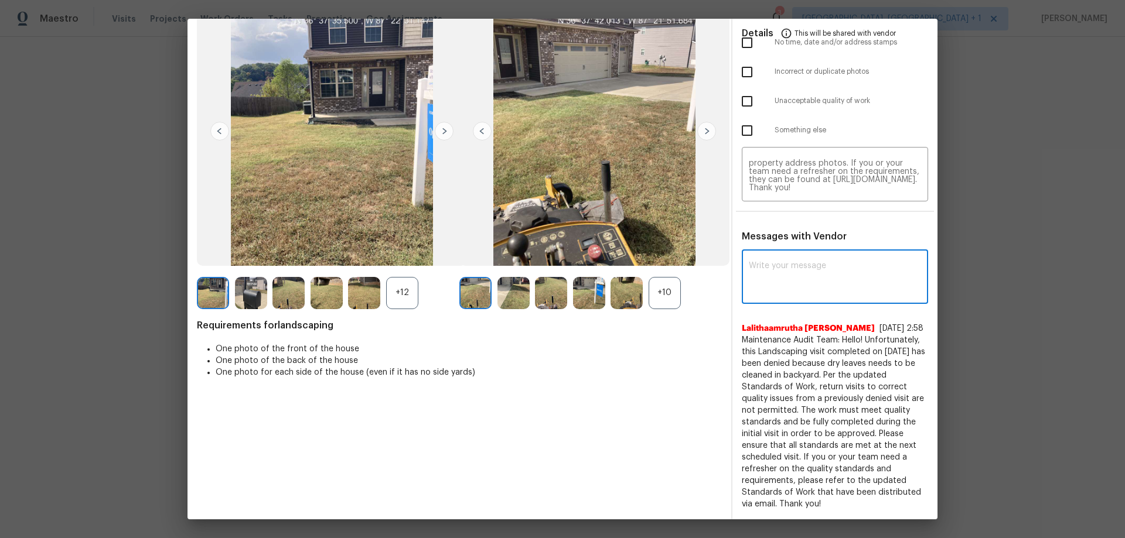
paste textarea "Maintenance Audit Team: Hello! Unfortunately this landscaping visit completed o…"
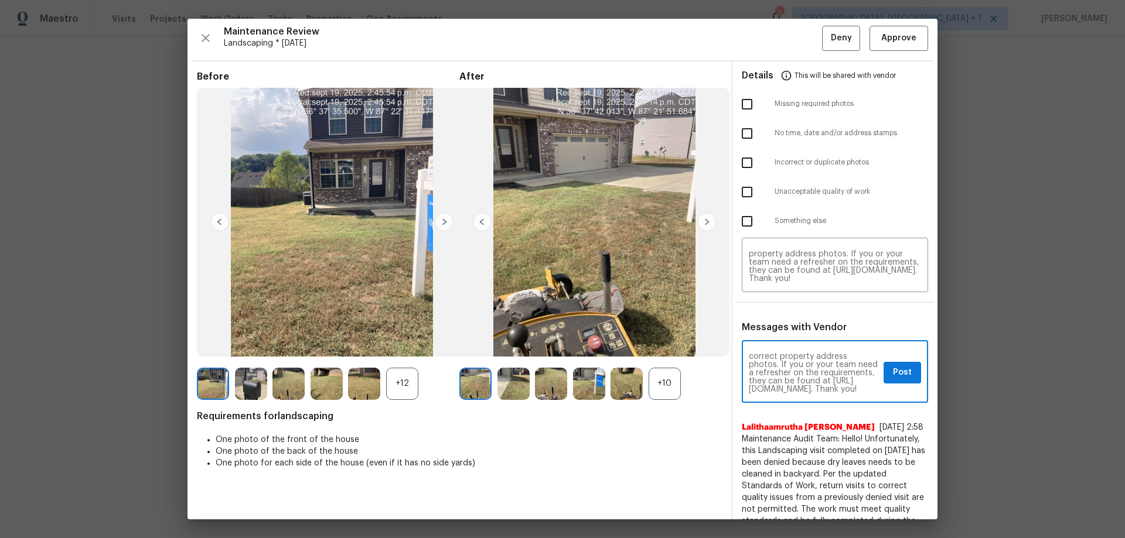
scroll to position [0, 0]
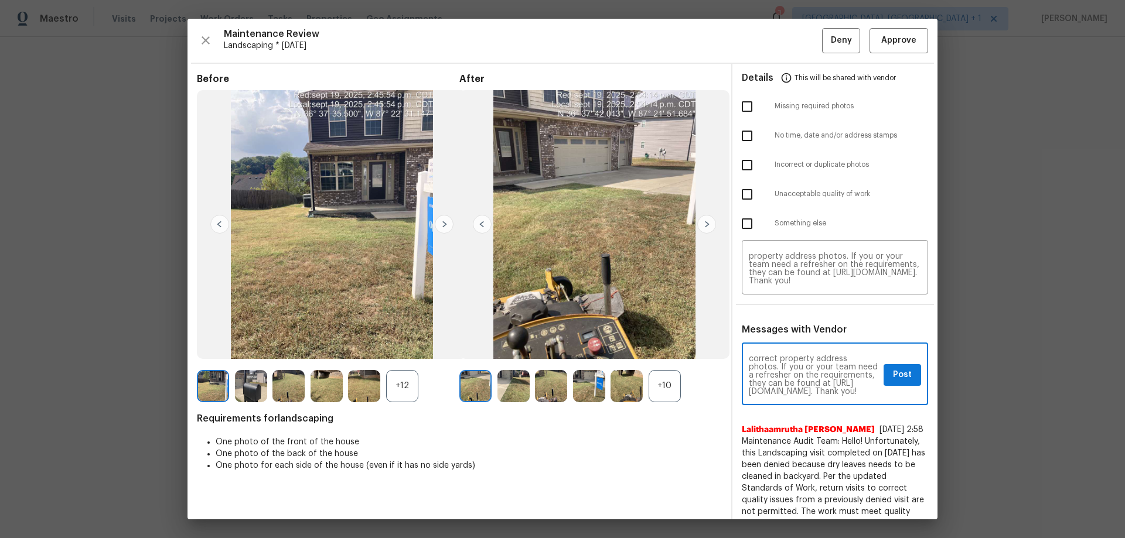
type textarea "Maintenance Audit Team: Hello! Unfortunately this landscaping visit completed o…"
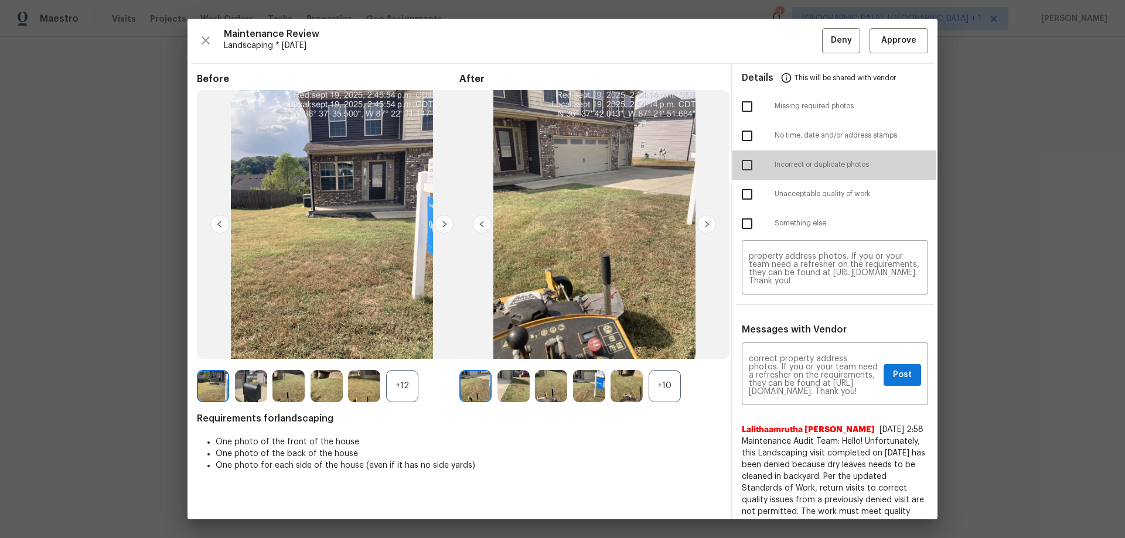
click at [739, 163] on input "checkbox" at bounding box center [747, 165] width 25 height 25
checkbox input "true"
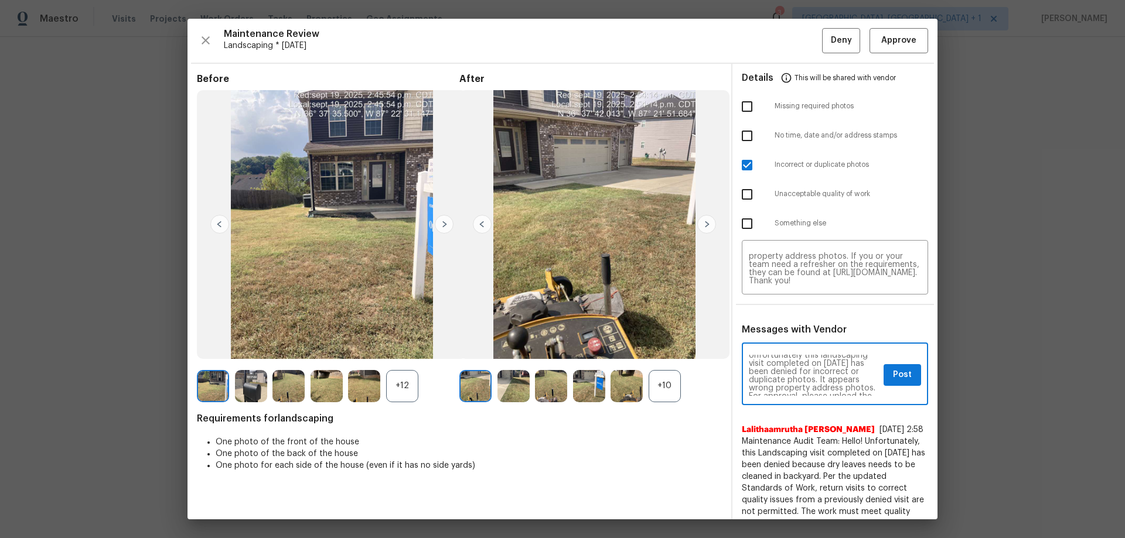
scroll to position [35, 0]
click at [800, 355] on textarea "Maintenance Audit Team: Hello! Unfortunately this landscaping visit completed o…" at bounding box center [814, 375] width 130 height 41
click at [800, 355] on button "Post" at bounding box center [901, 375] width 37 height 22
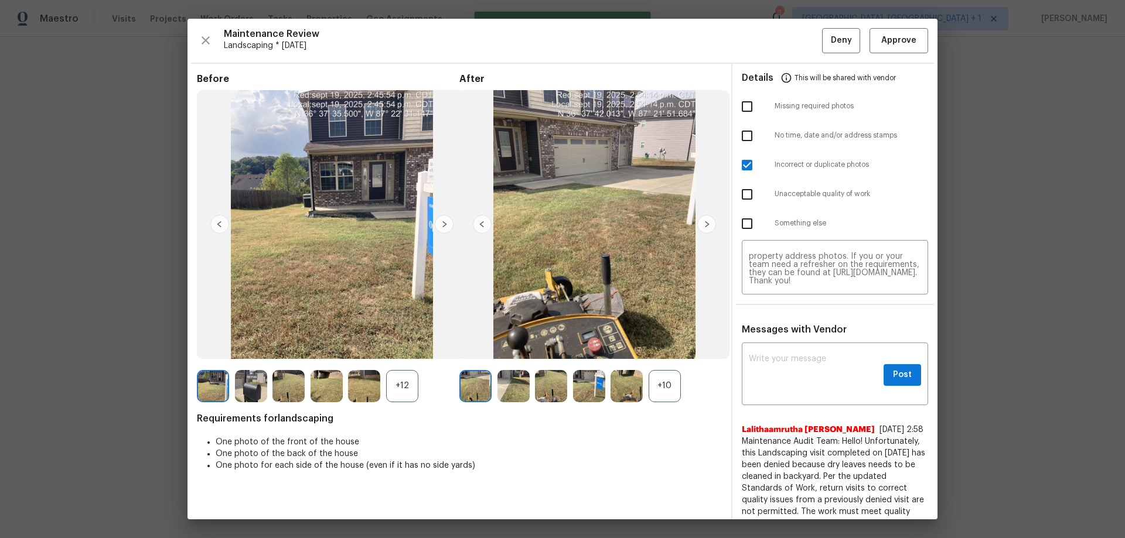
scroll to position [0, 0]
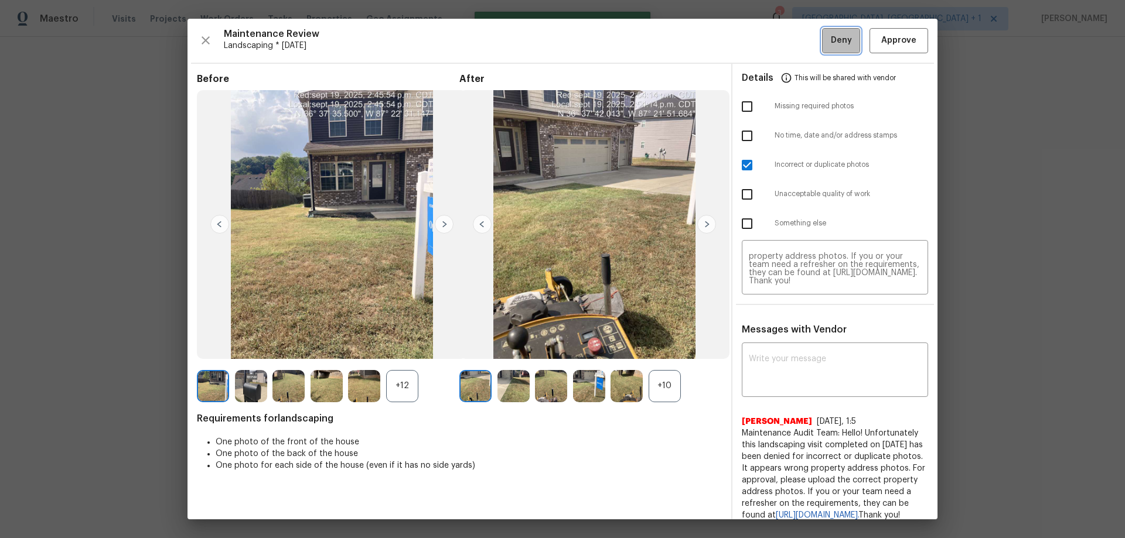
click at [800, 40] on span "Deny" at bounding box center [841, 40] width 21 height 15
